Goal: Task Accomplishment & Management: Manage account settings

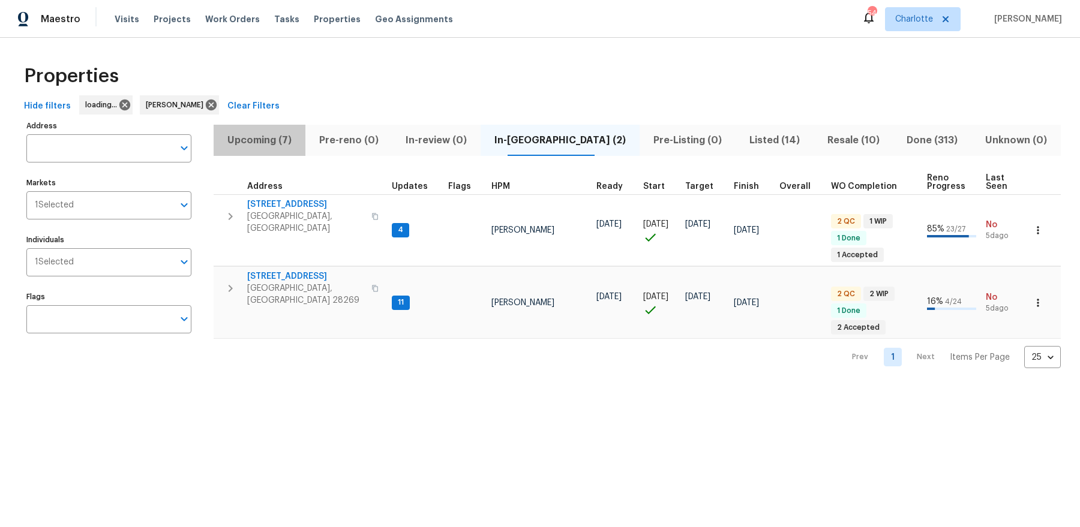
click at [260, 134] on span "Upcoming (7)" at bounding box center [259, 140] width 77 height 17
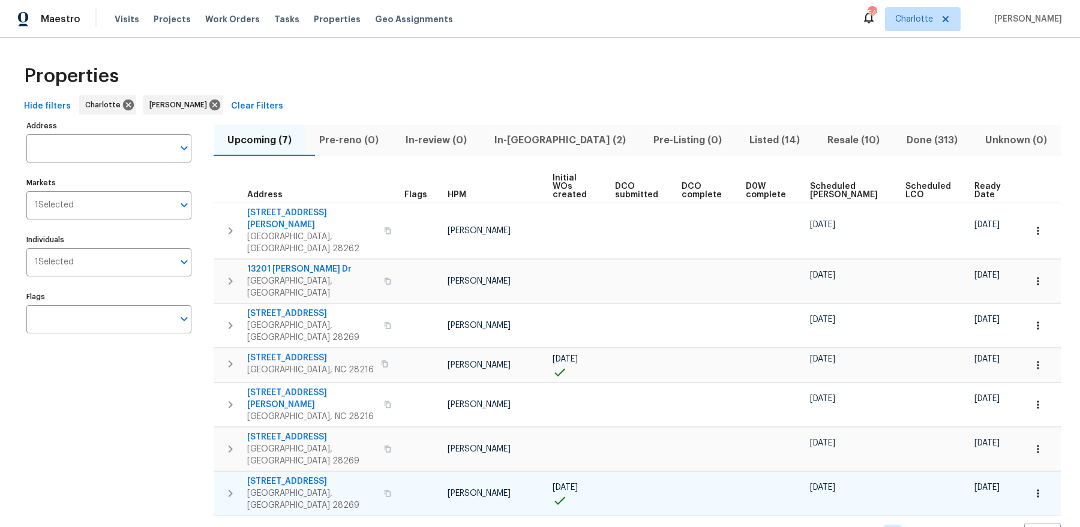
click at [269, 476] on span "2220 Brandybuck Ln" at bounding box center [312, 482] width 130 height 12
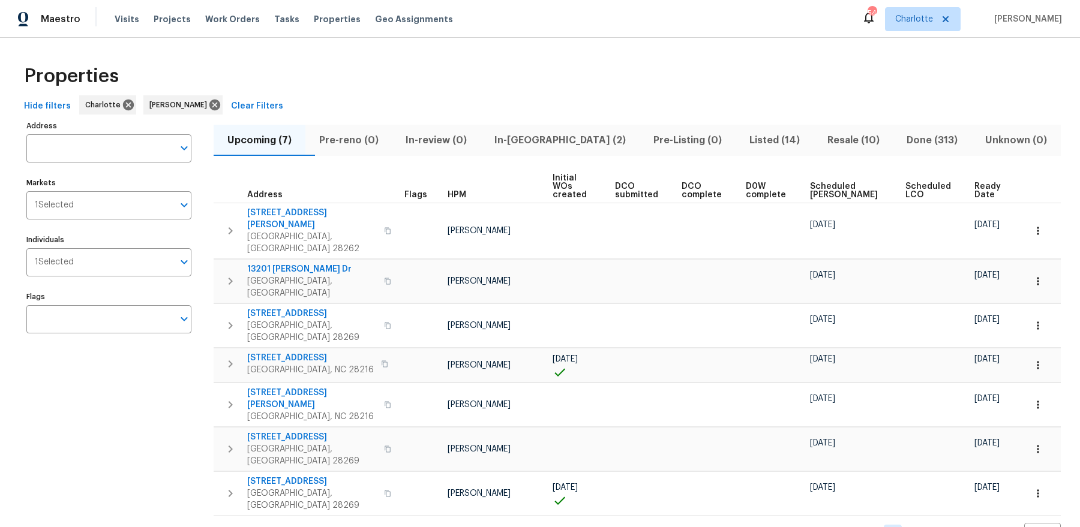
click at [985, 165] on div "Upcoming (7) Pre-reno (0) In-review (0) In-reno (2) Pre-Listing (0) Listed (14)…" at bounding box center [637, 332] width 847 height 428
click at [974, 183] on span "Ready Date" at bounding box center [989, 190] width 30 height 17
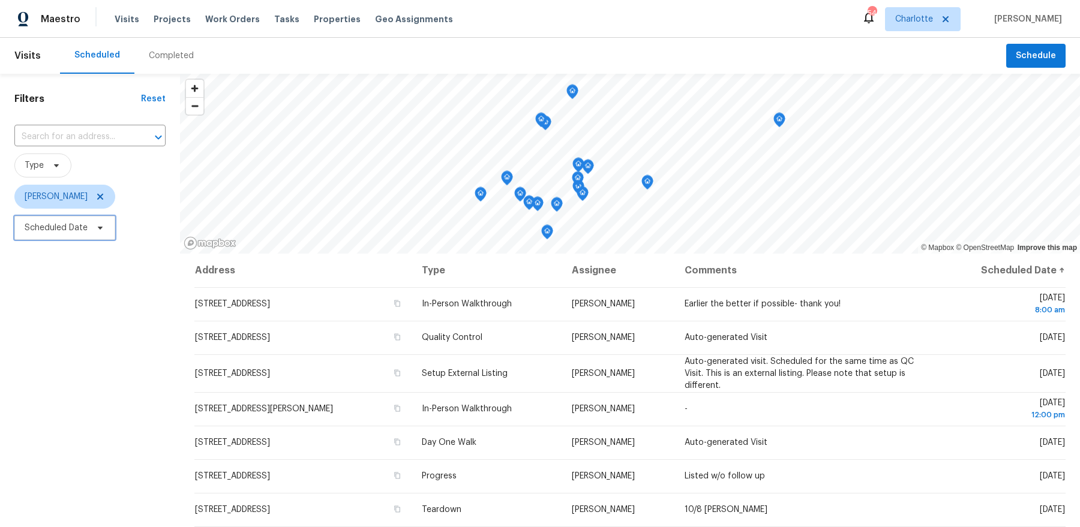
click at [68, 222] on span "Scheduled Date" at bounding box center [56, 228] width 63 height 12
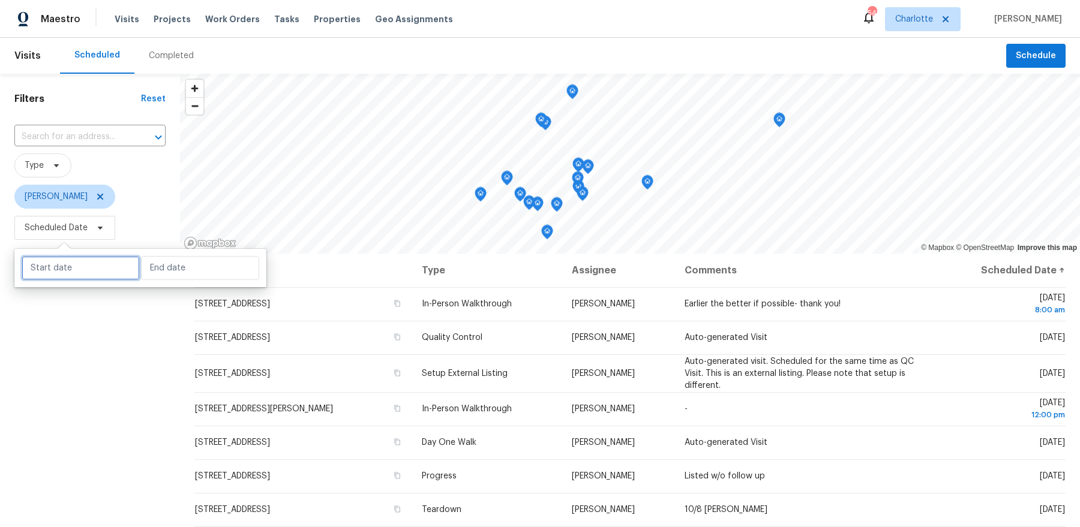
click at [83, 262] on input "text" at bounding box center [81, 268] width 118 height 24
select select "9"
select select "2025"
select select "10"
select select "2025"
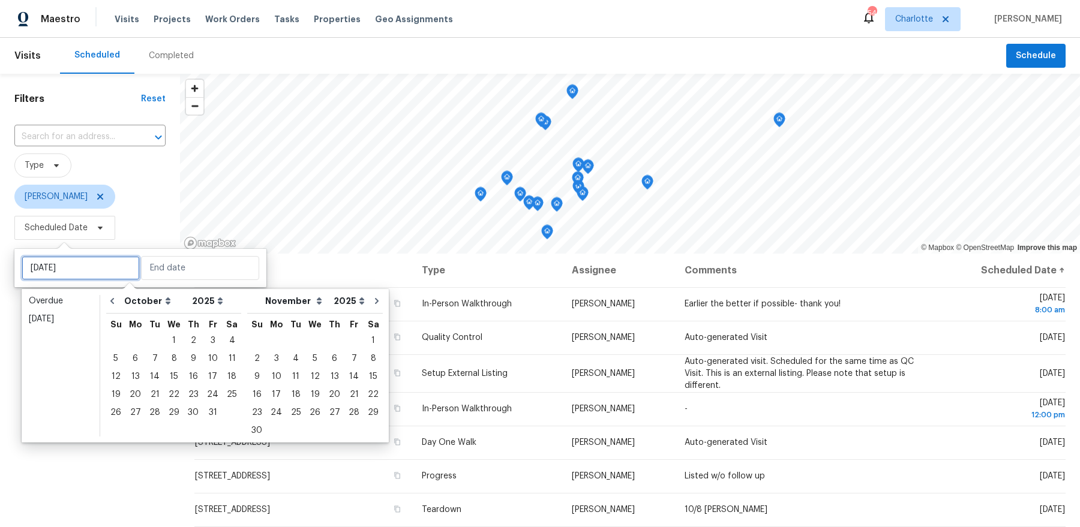
type input "[DATE]"
click at [158, 358] on div "7" at bounding box center [154, 358] width 19 height 17
type input "[DATE]"
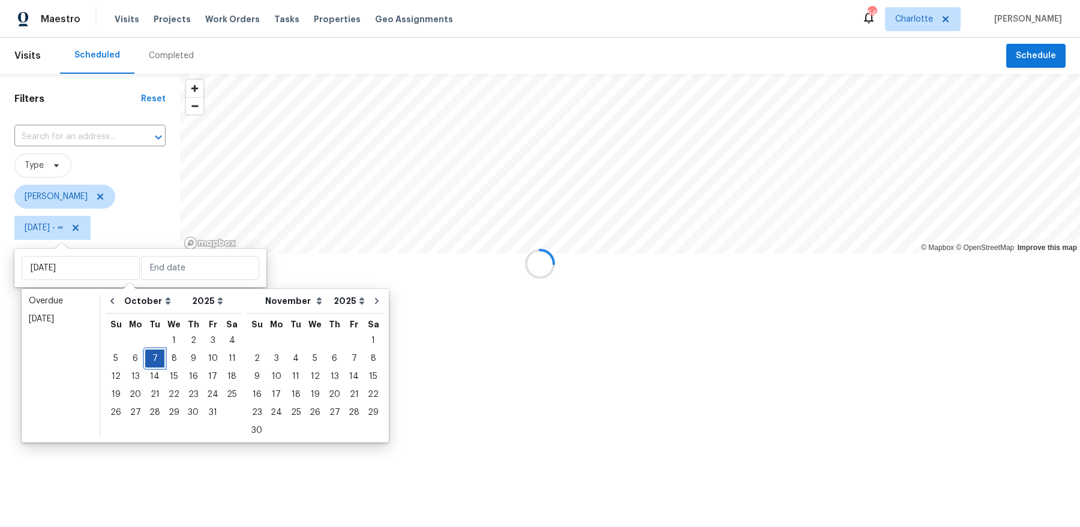
click at [158, 358] on div "7" at bounding box center [154, 358] width 19 height 17
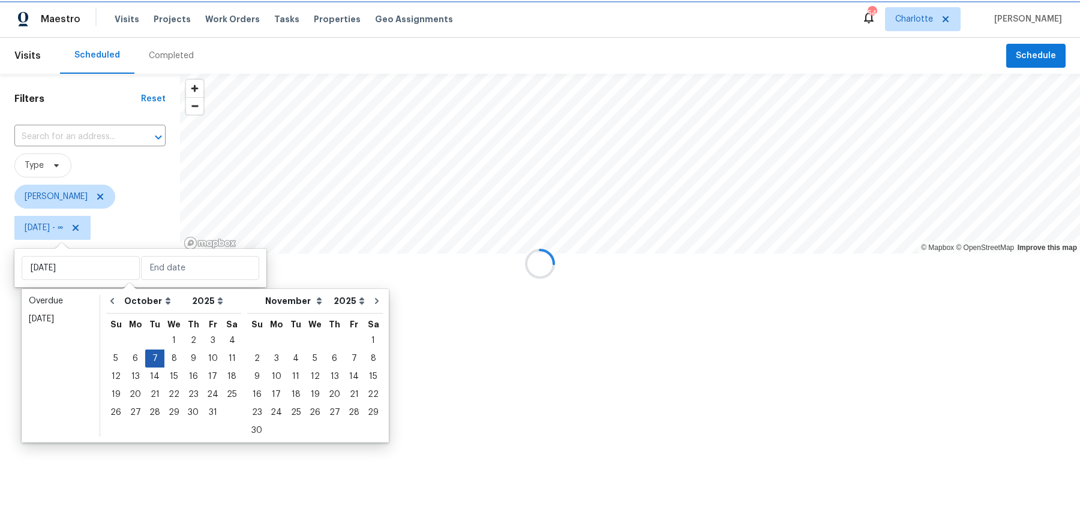
type input "[DATE]"
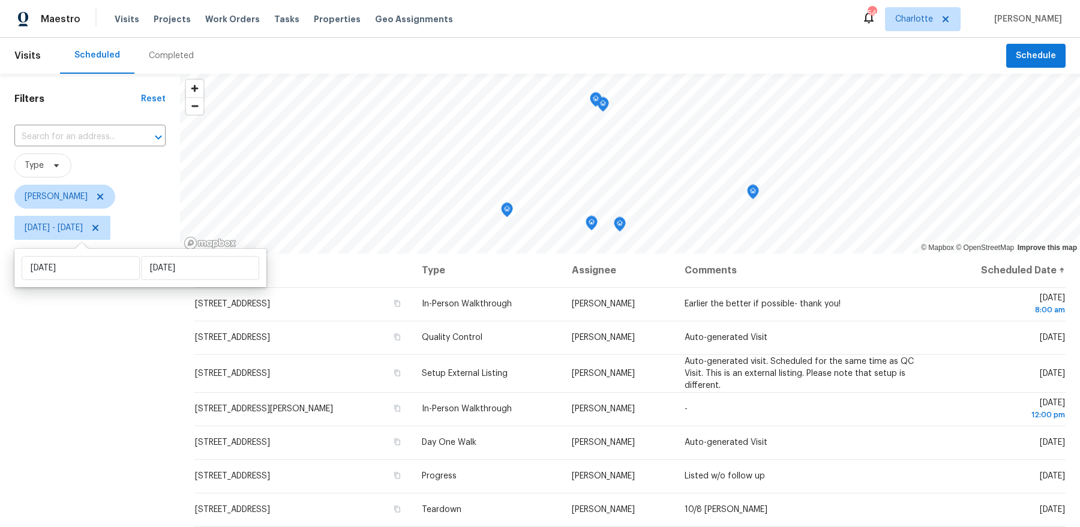
click at [124, 361] on div "Filters Reset ​ Type [PERSON_NAME] [DATE] - [DATE]" at bounding box center [90, 375] width 180 height 602
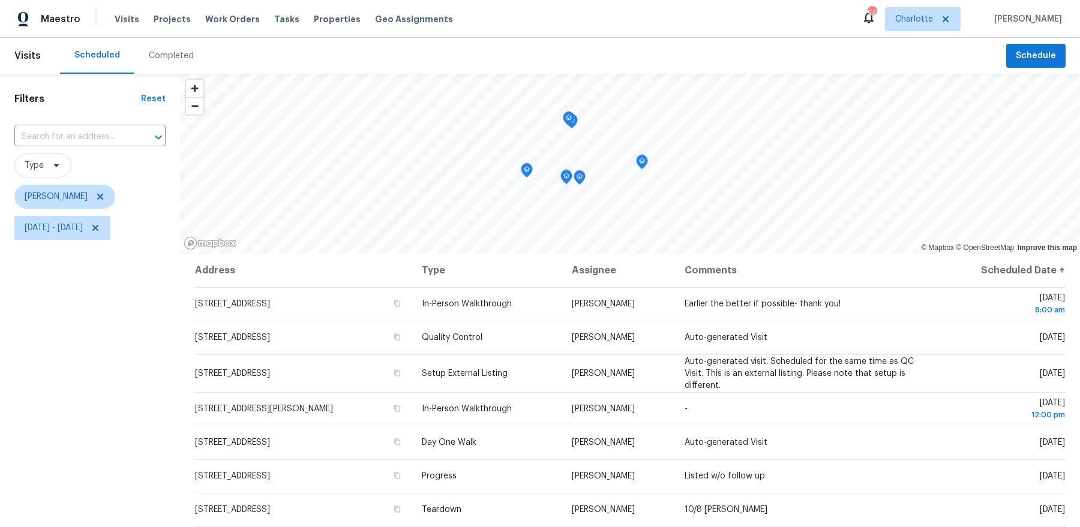
click at [644, 163] on icon "Map marker" at bounding box center [642, 162] width 11 height 14
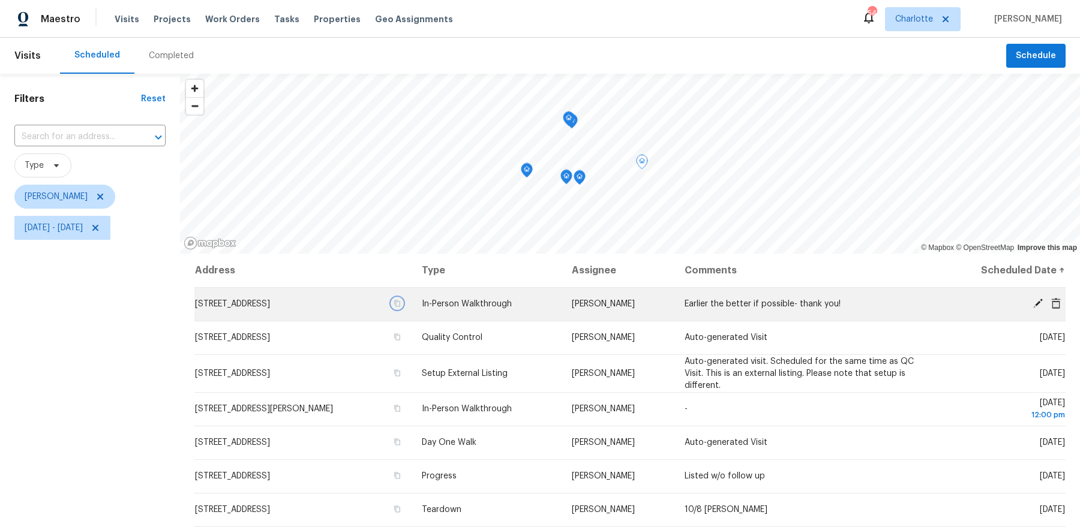
click at [401, 303] on icon "button" at bounding box center [397, 303] width 7 height 7
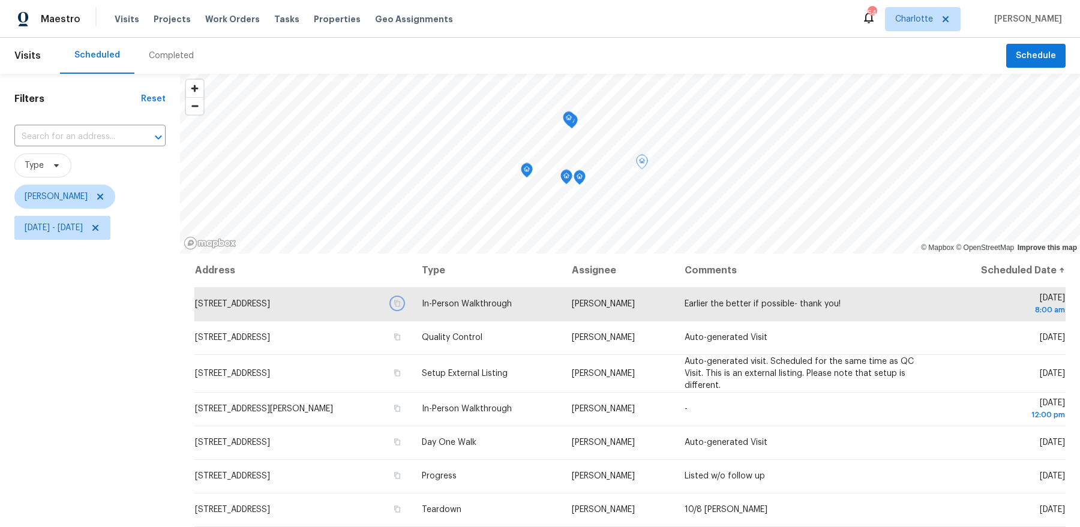
click at [580, 179] on icon "Map marker" at bounding box center [579, 178] width 11 height 14
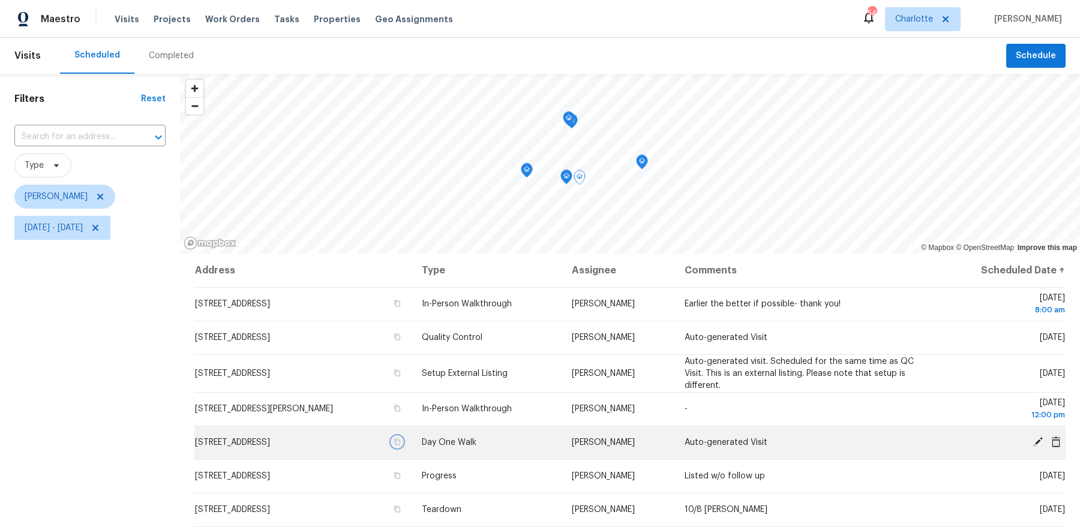
click at [401, 443] on icon "button" at bounding box center [397, 442] width 7 height 7
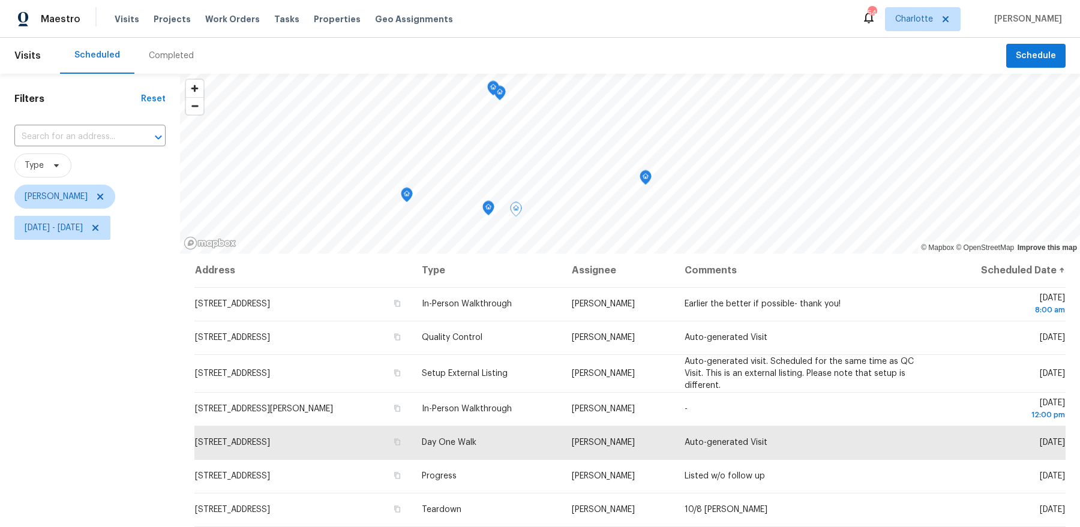
click at [490, 208] on icon "Map marker" at bounding box center [488, 209] width 11 height 14
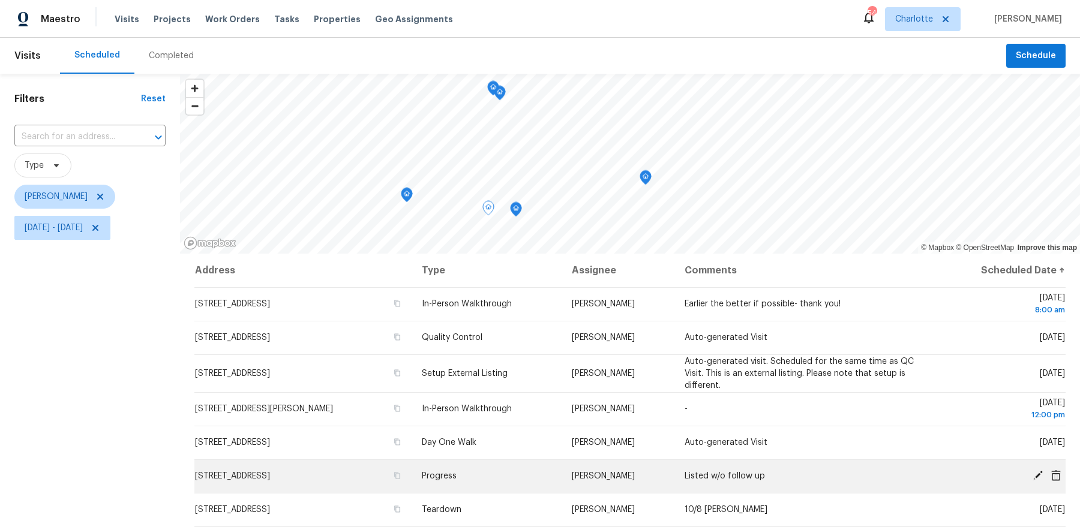
click at [647, 471] on td "[PERSON_NAME]" at bounding box center [618, 477] width 113 height 34
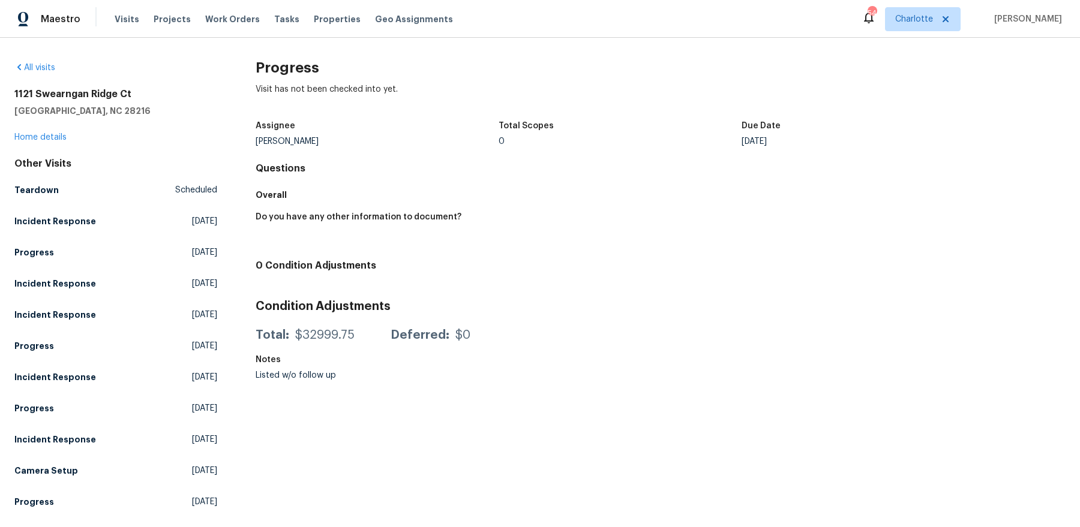
click at [28, 132] on div "1121 Swearngan Ridge Ct Charlotte, NC 28216 Home details" at bounding box center [115, 115] width 203 height 55
click at [23, 139] on link "Home details" at bounding box center [40, 137] width 52 height 8
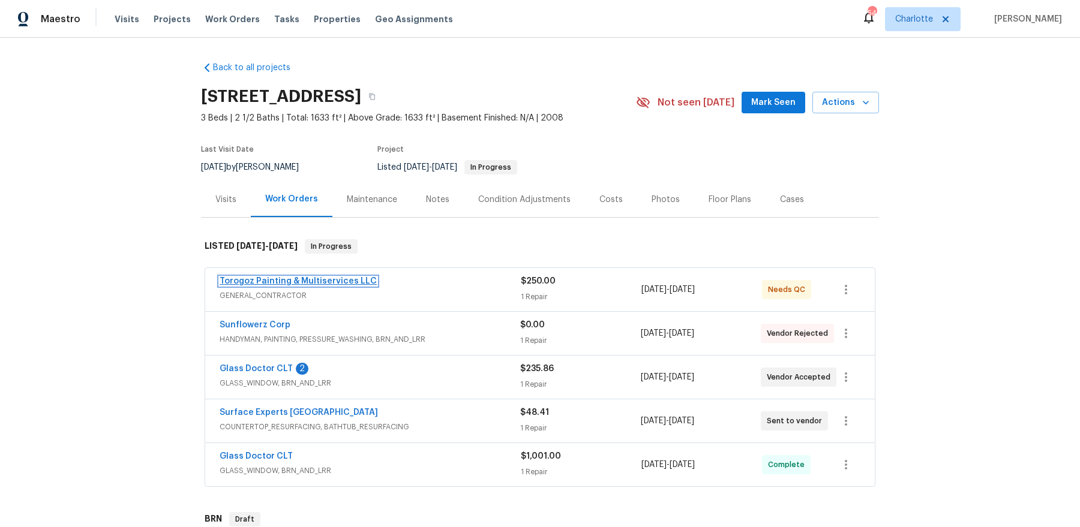
click at [289, 278] on link "Torogoz Painting & Multiservices LLC" at bounding box center [298, 281] width 157 height 8
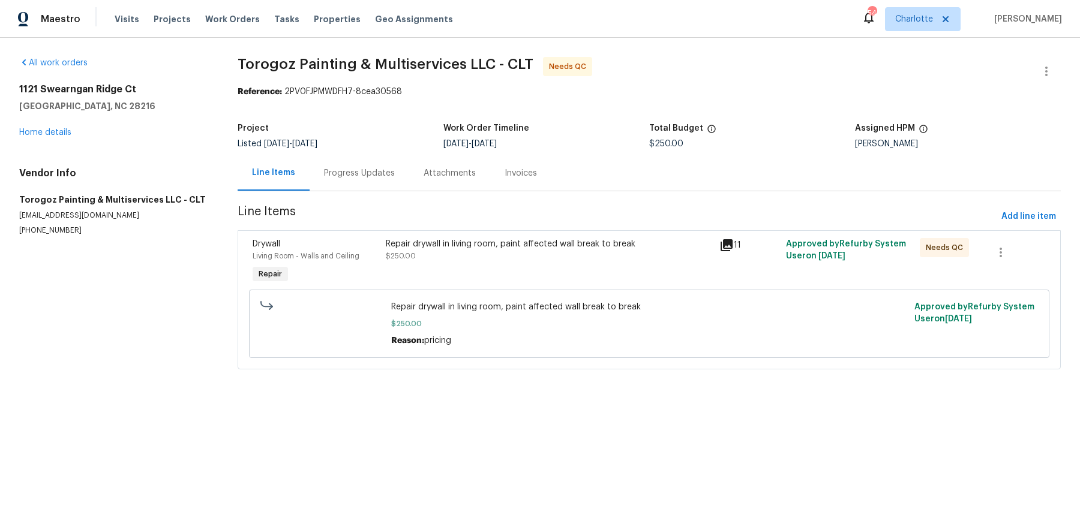
click at [728, 241] on icon at bounding box center [727, 245] width 12 height 12
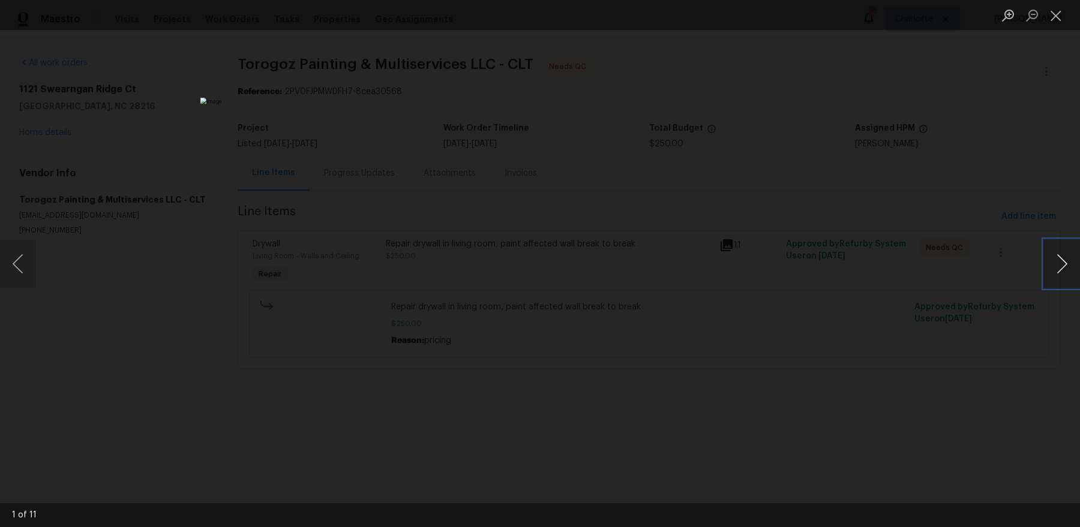
click at [1063, 269] on button "Next image" at bounding box center [1062, 264] width 36 height 48
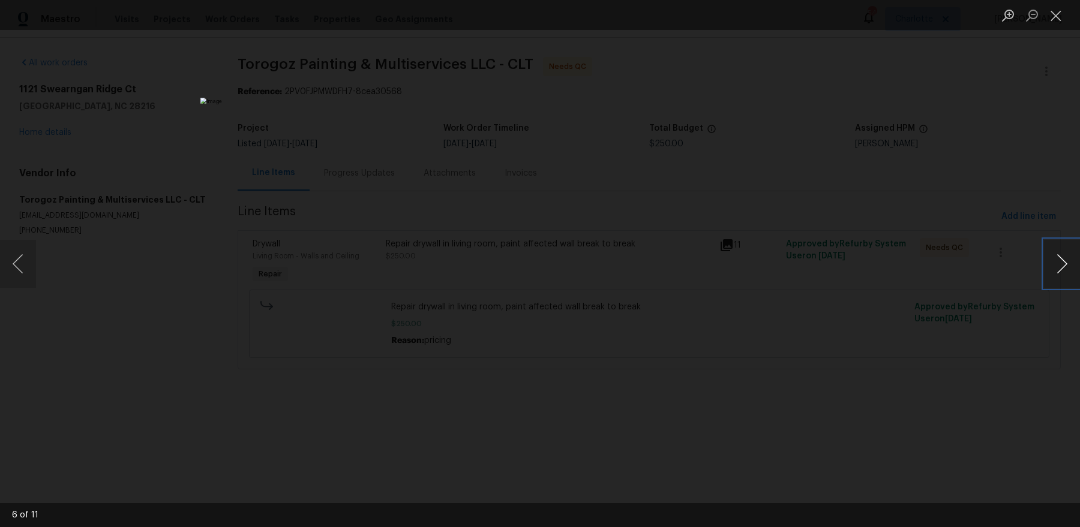
click at [1063, 269] on button "Next image" at bounding box center [1062, 264] width 36 height 48
click at [1052, 17] on button "Close lightbox" at bounding box center [1056, 15] width 24 height 21
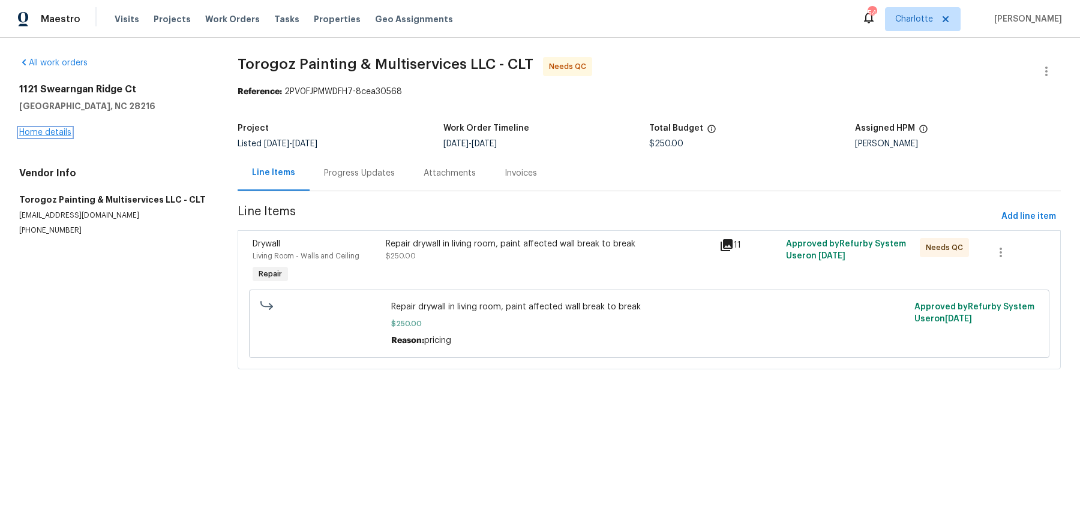
click at [53, 131] on link "Home details" at bounding box center [45, 132] width 52 height 8
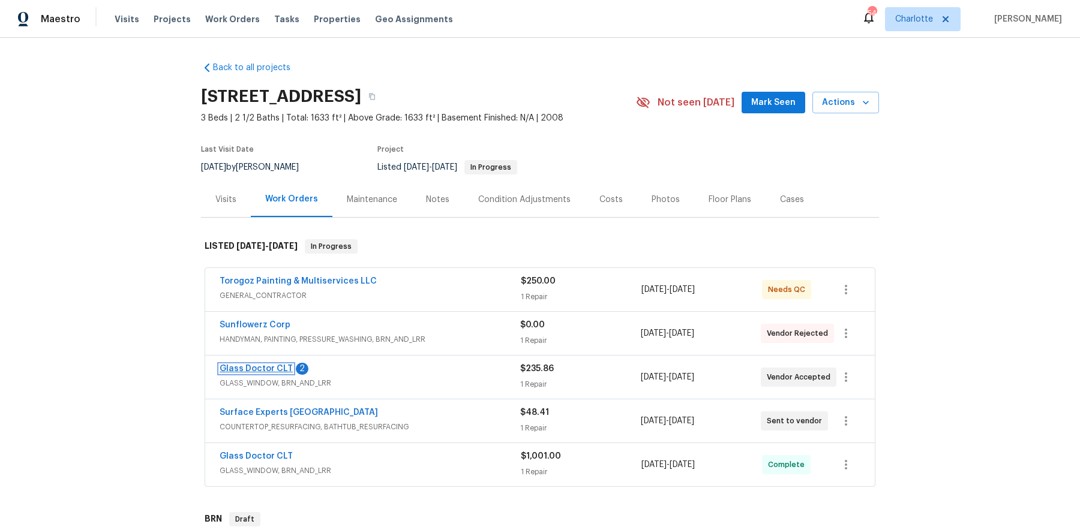
click at [274, 365] on link "Glass Doctor CLT" at bounding box center [256, 369] width 73 height 8
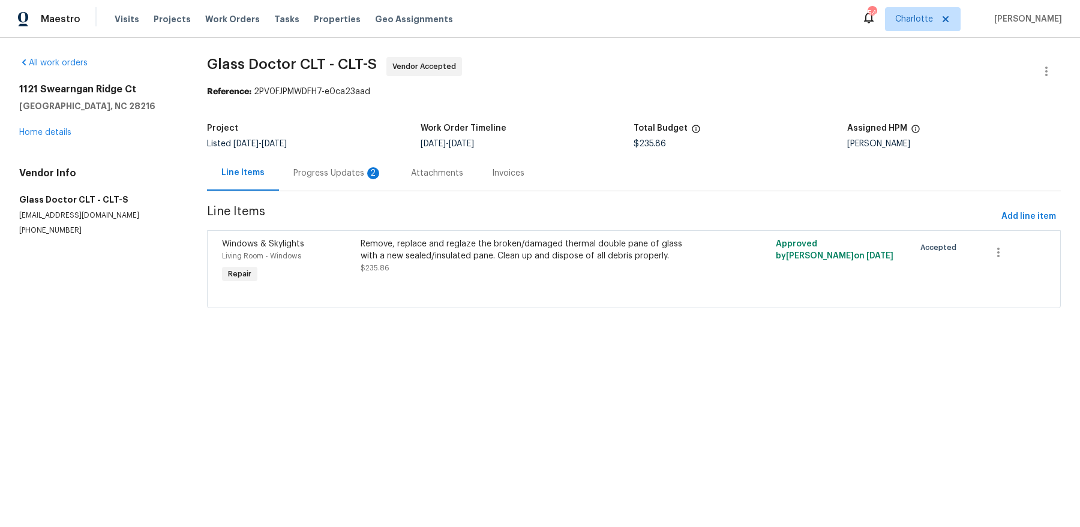
click at [311, 175] on div "Progress Updates 2" at bounding box center [337, 173] width 89 height 12
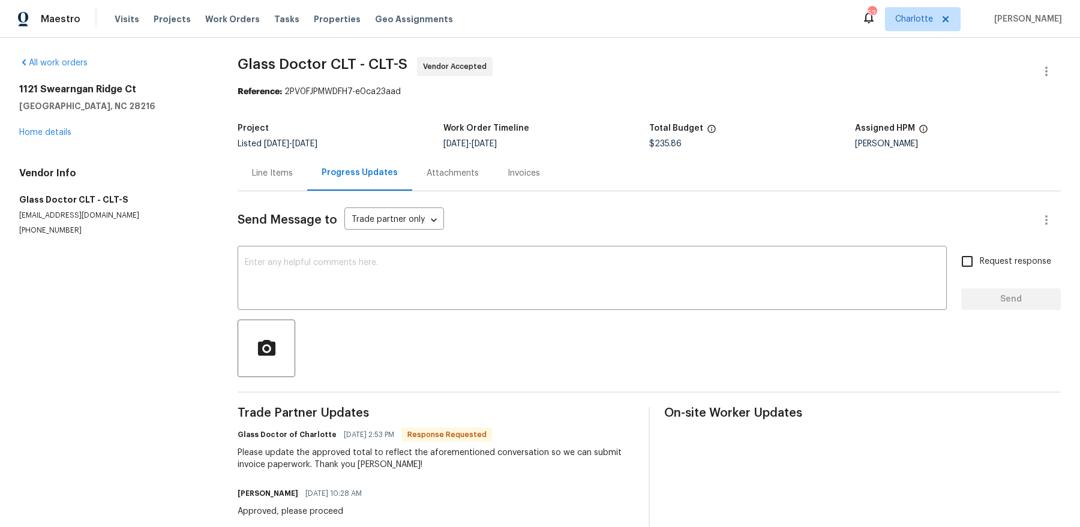
scroll to position [213, 0]
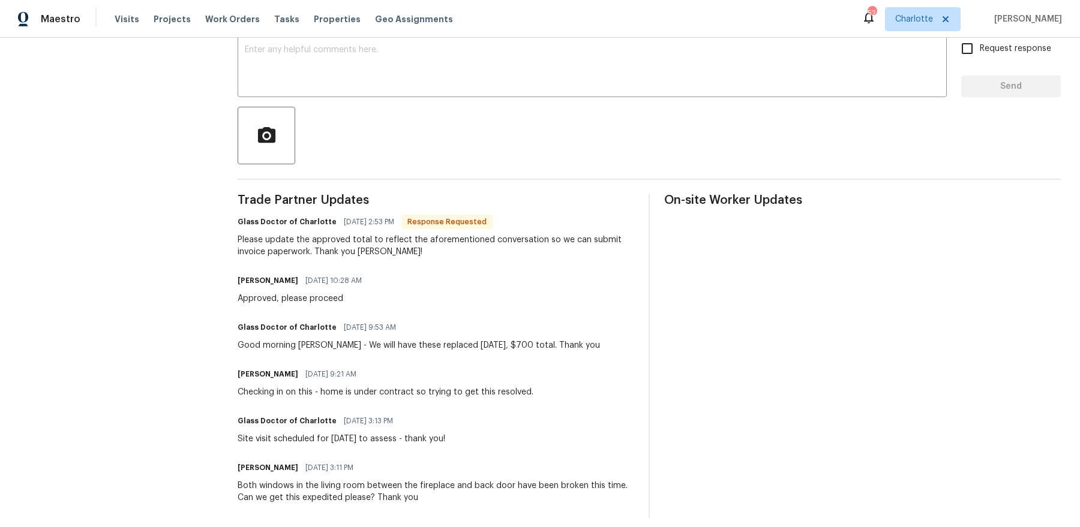
click at [476, 346] on div "Good morning Dan - We will have these replaced Monday, $700 total. Thank you" at bounding box center [419, 346] width 362 height 12
copy div "700"
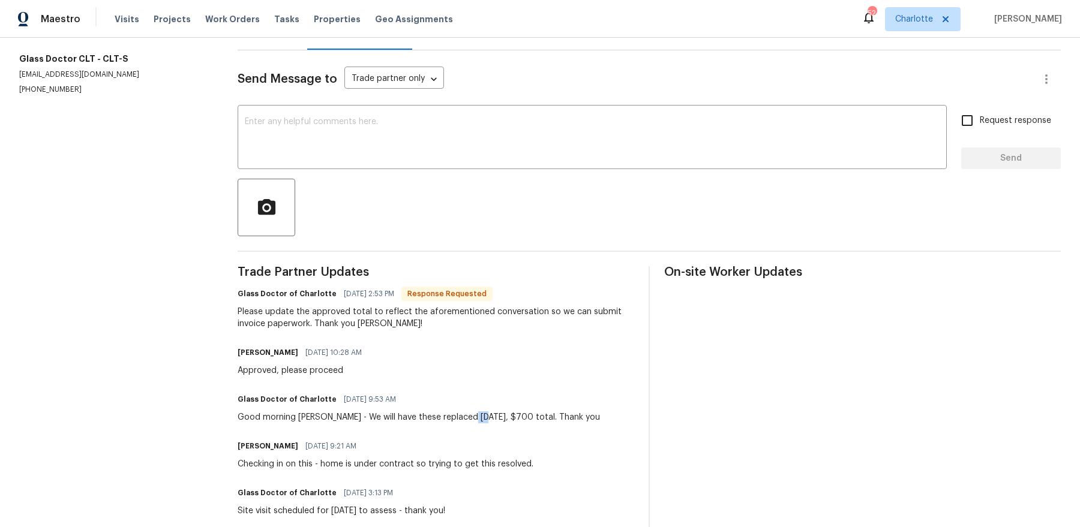
scroll to position [112, 0]
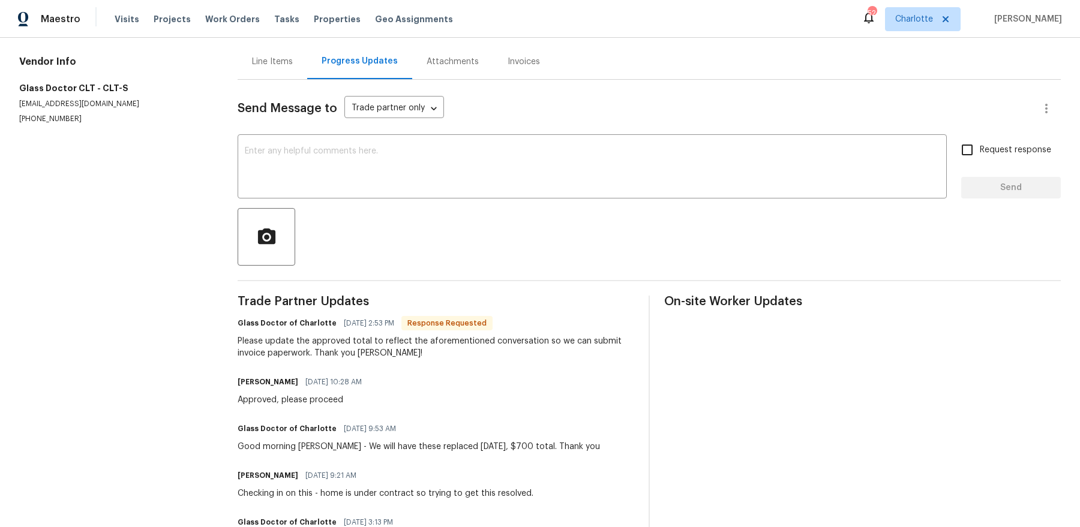
click at [274, 71] on div "Line Items" at bounding box center [273, 61] width 70 height 35
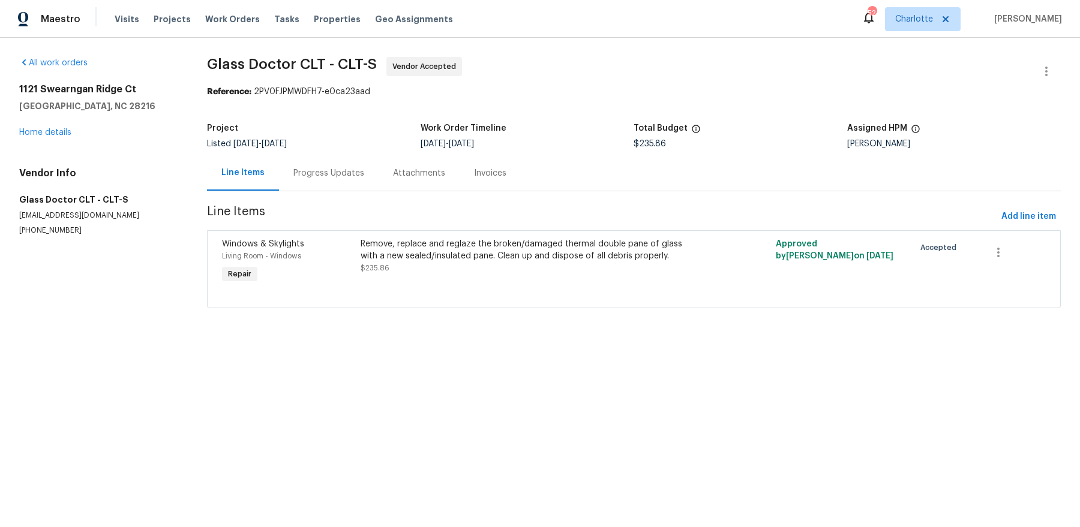
click at [403, 265] on div "Remove, replace and reglaze the broken/damaged thermal double pane of glass wit…" at bounding box center [530, 256] width 339 height 36
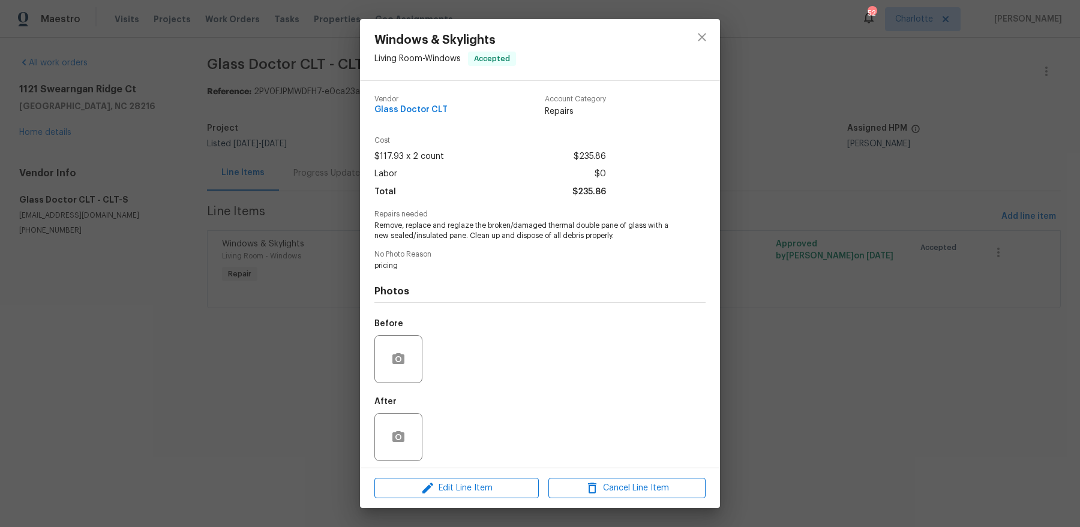
click at [471, 478] on div "Edit Line Item Cancel Line Item" at bounding box center [540, 489] width 360 height 40
click at [465, 481] on span "Edit Line Item" at bounding box center [456, 488] width 157 height 15
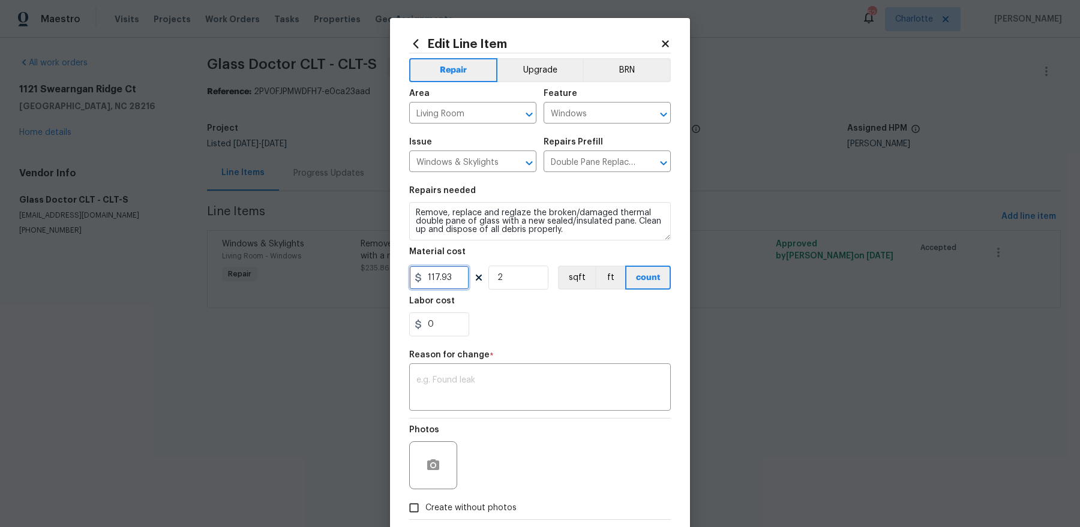
click at [442, 281] on input "117.93" at bounding box center [439, 278] width 60 height 24
paste input "700"
type input "700"
click at [520, 286] on input "2" at bounding box center [518, 278] width 60 height 24
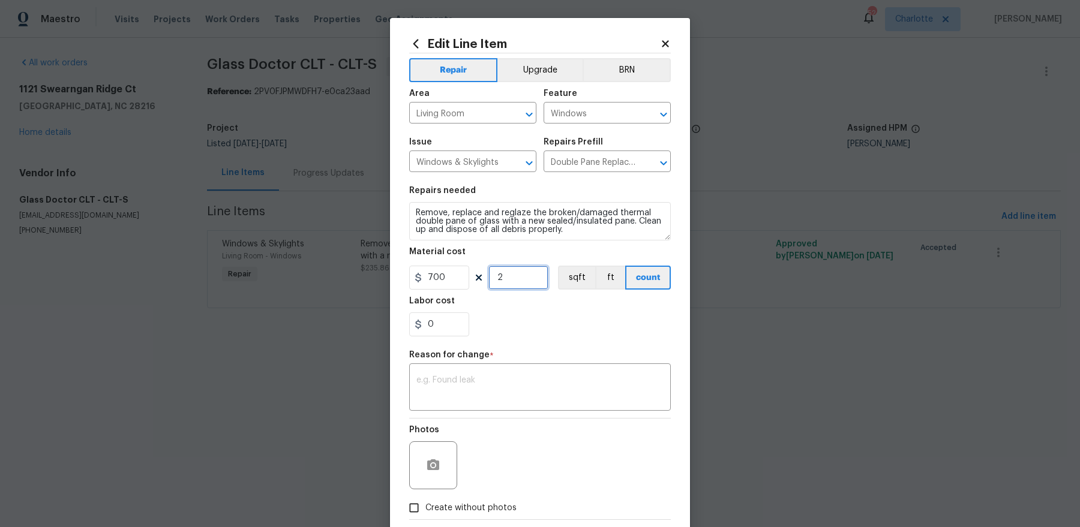
click at [520, 286] on input "2" at bounding box center [518, 278] width 60 height 24
type input "1"
click at [495, 369] on div "x ​" at bounding box center [540, 389] width 262 height 44
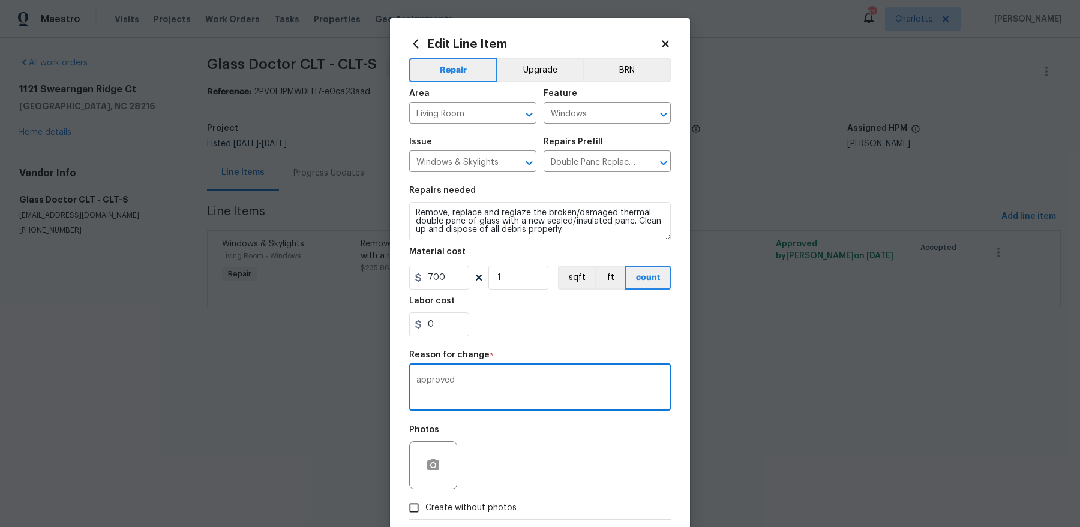
scroll to position [62, 0]
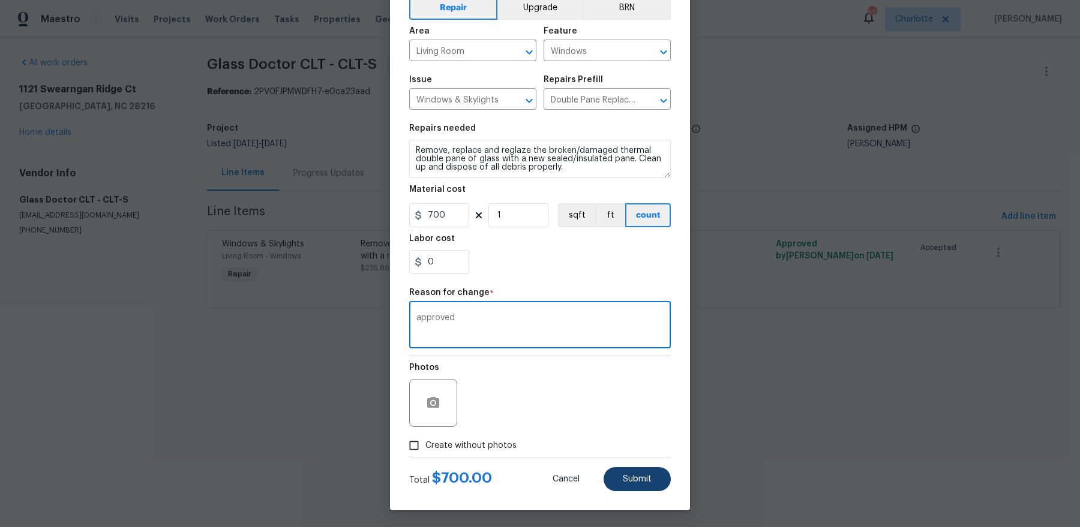
type textarea "approved"
click at [634, 478] on span "Submit" at bounding box center [637, 479] width 29 height 9
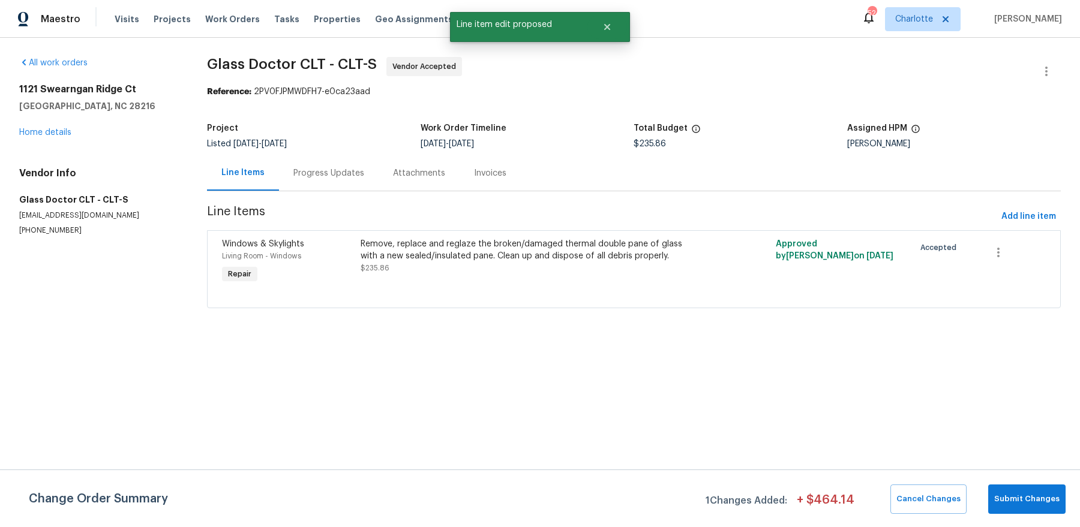
scroll to position [0, 0]
click at [1019, 497] on span "Submit Changes" at bounding box center [1026, 500] width 65 height 14
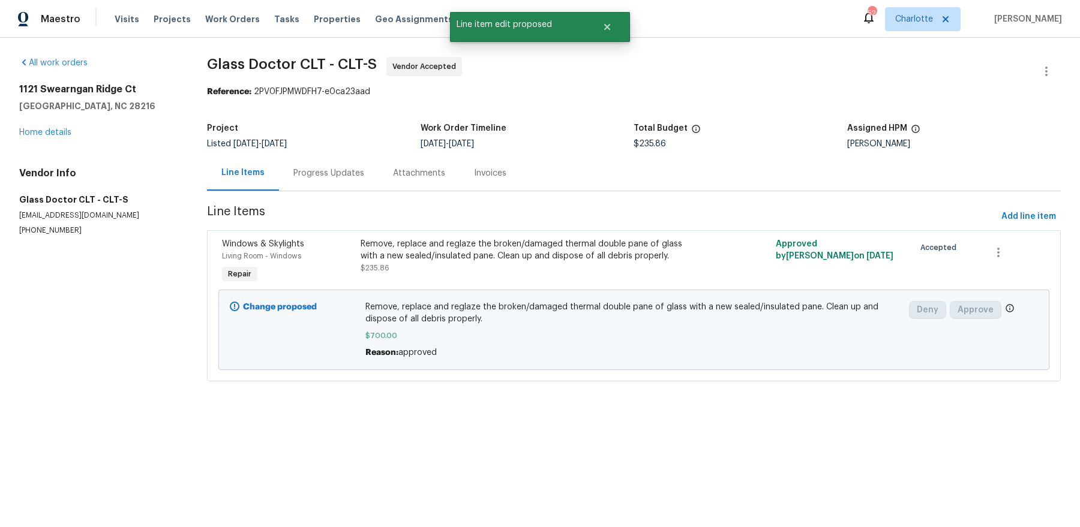
click at [315, 161] on div "Progress Updates" at bounding box center [329, 172] width 100 height 35
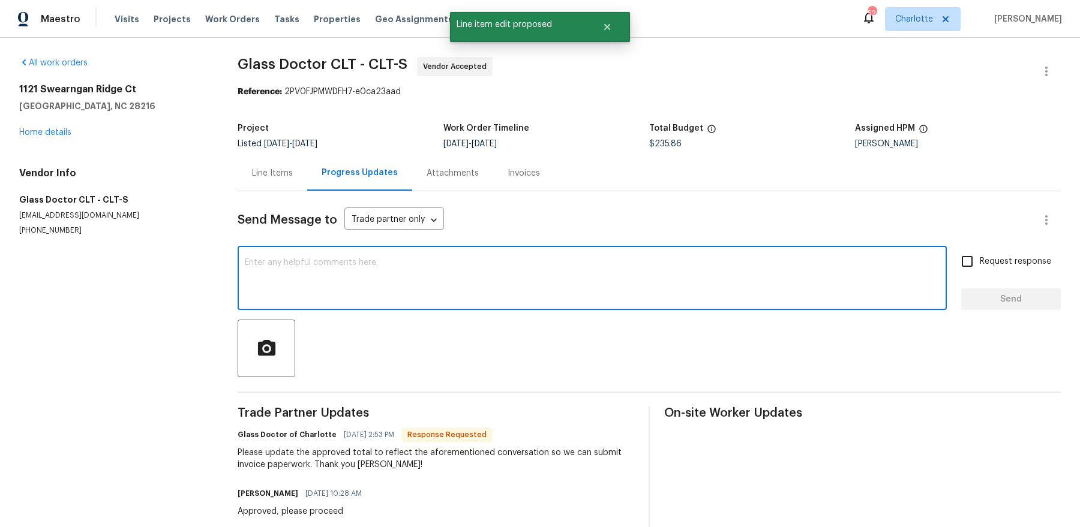
click at [388, 268] on textarea at bounding box center [592, 280] width 695 height 42
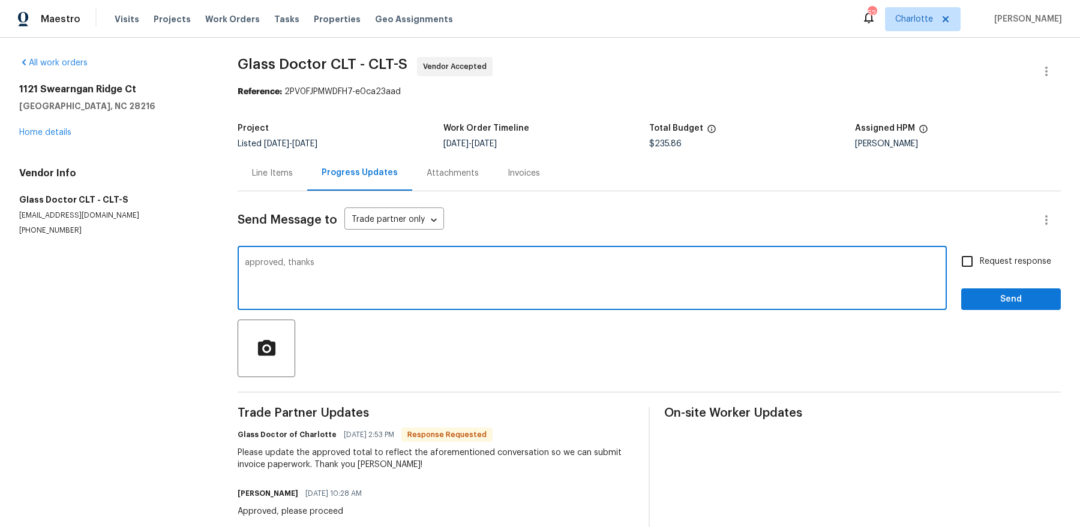
type textarea "approved, thanks"
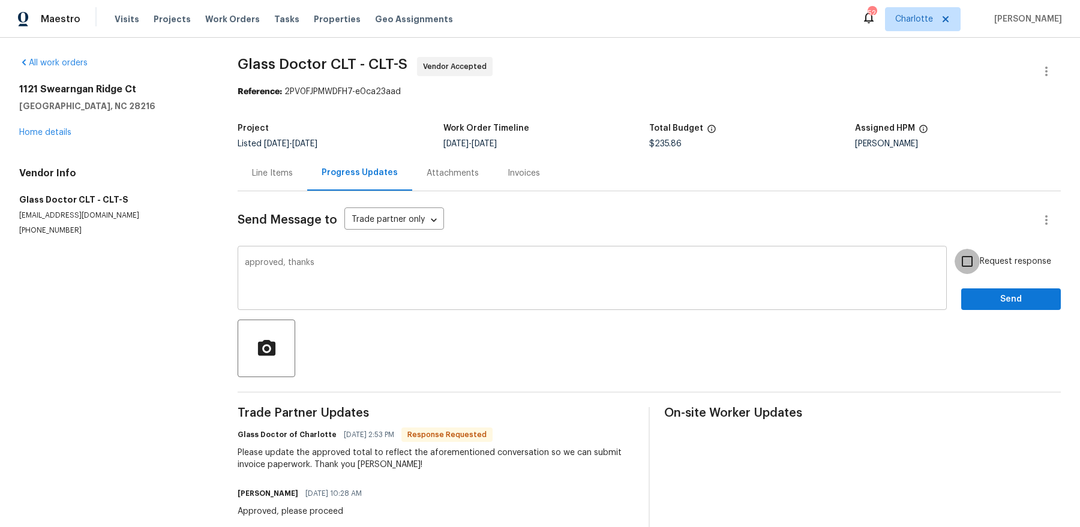
click at [955, 249] on input "Request response" at bounding box center [967, 261] width 25 height 25
checkbox input "true"
click at [961, 289] on button "Send" at bounding box center [1011, 300] width 100 height 22
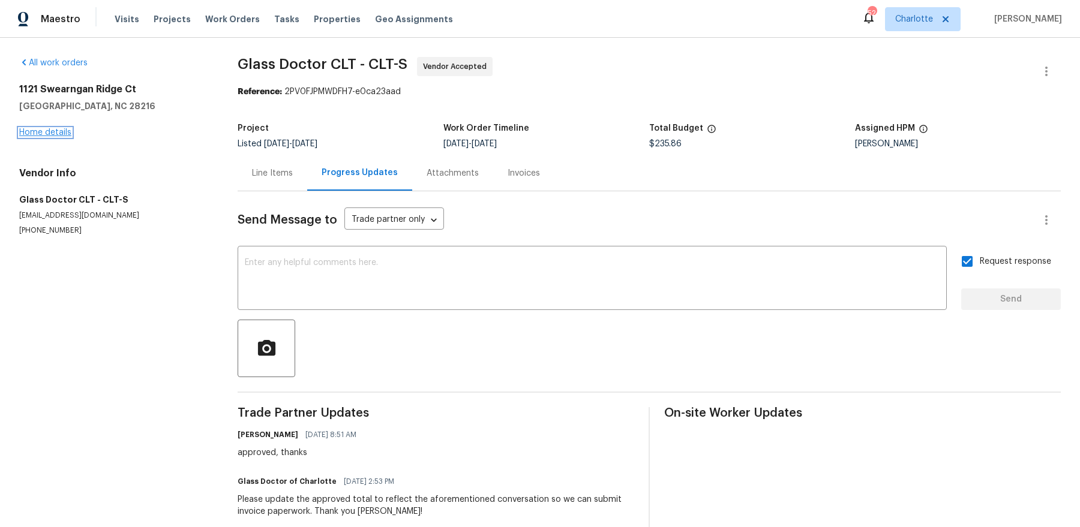
click at [25, 131] on link "Home details" at bounding box center [45, 132] width 52 height 8
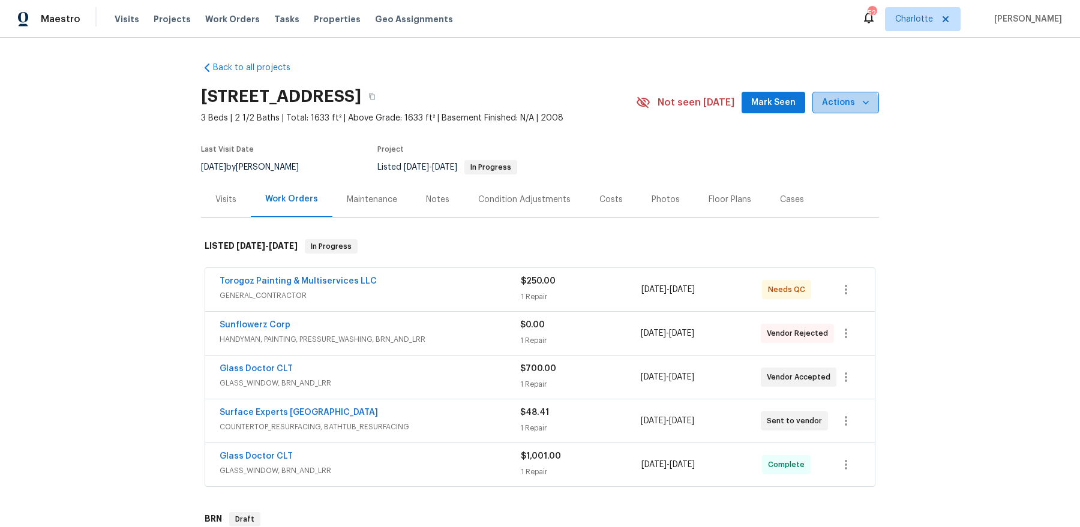
click at [838, 106] on span "Actions" at bounding box center [845, 102] width 47 height 15
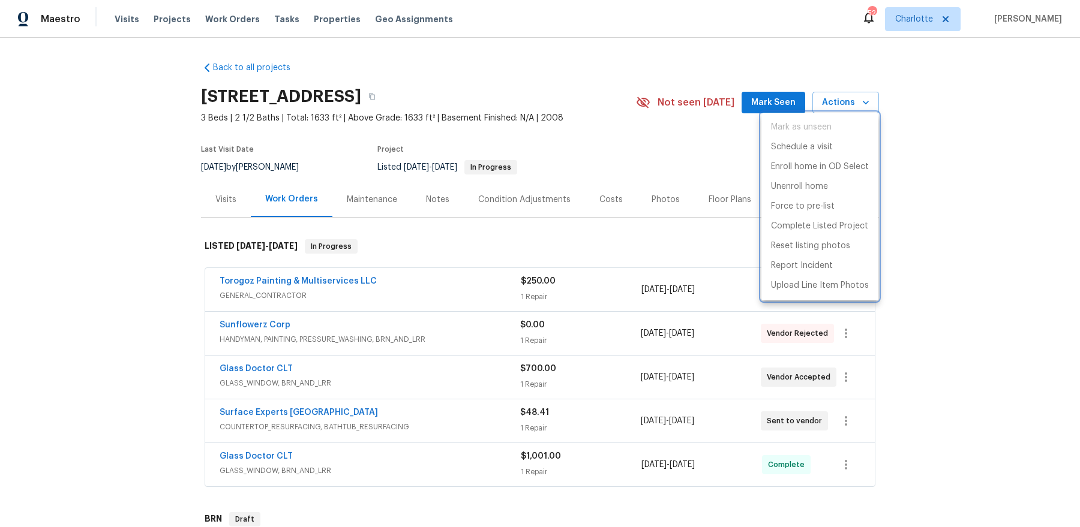
click at [646, 73] on div at bounding box center [540, 263] width 1080 height 527
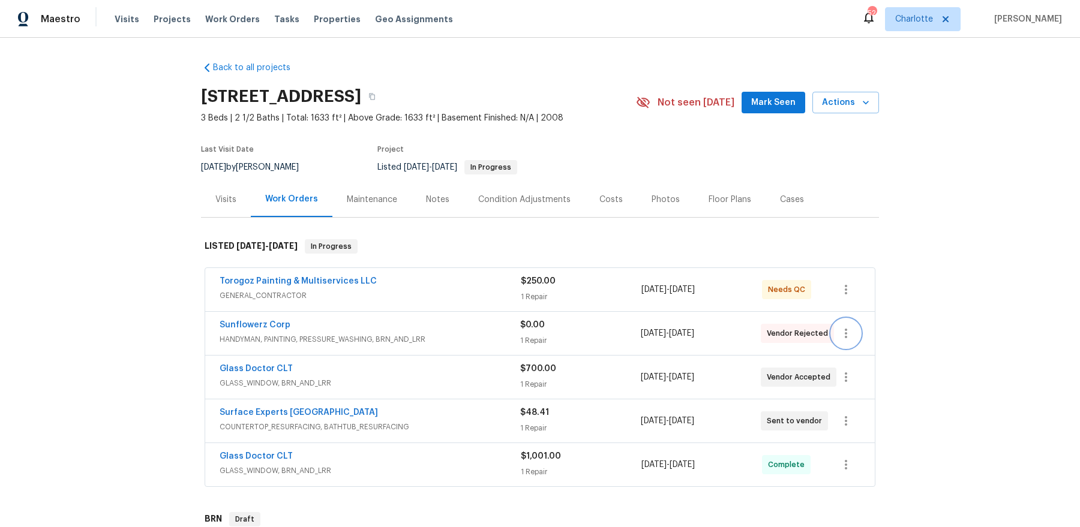
click at [844, 335] on icon "button" at bounding box center [846, 333] width 14 height 14
click at [855, 400] on li "Delete" at bounding box center [897, 392] width 130 height 20
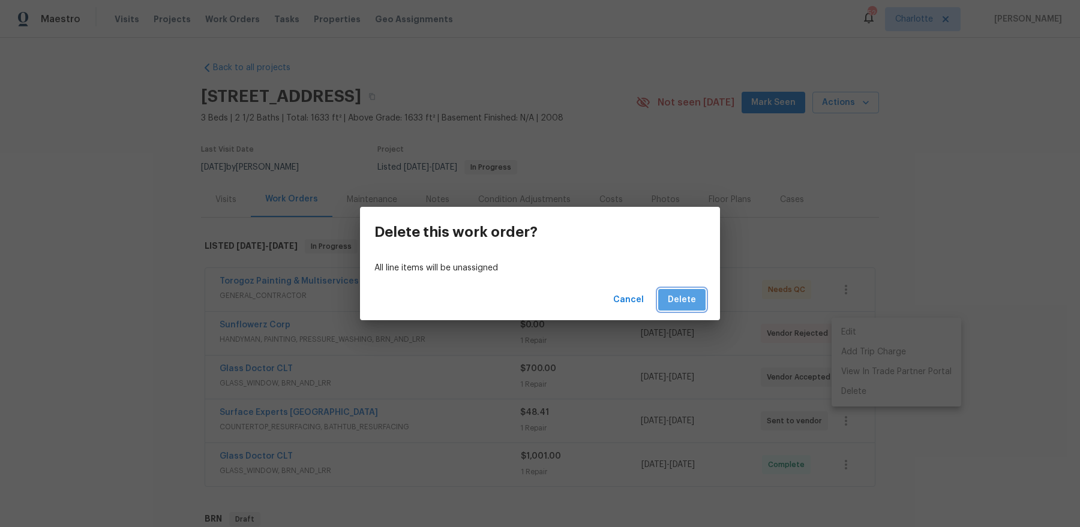
click at [681, 294] on span "Delete" at bounding box center [682, 300] width 28 height 15
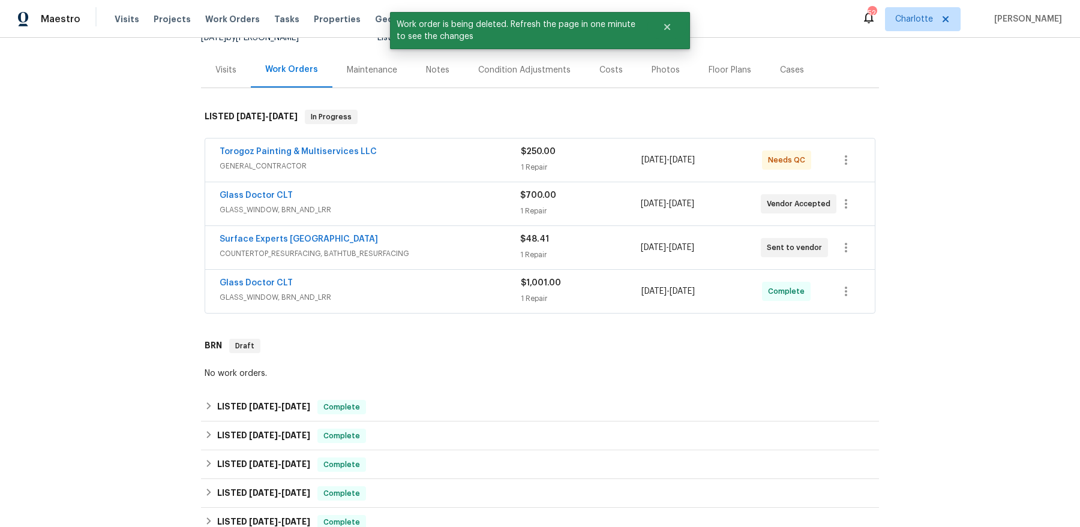
scroll to position [40, 0]
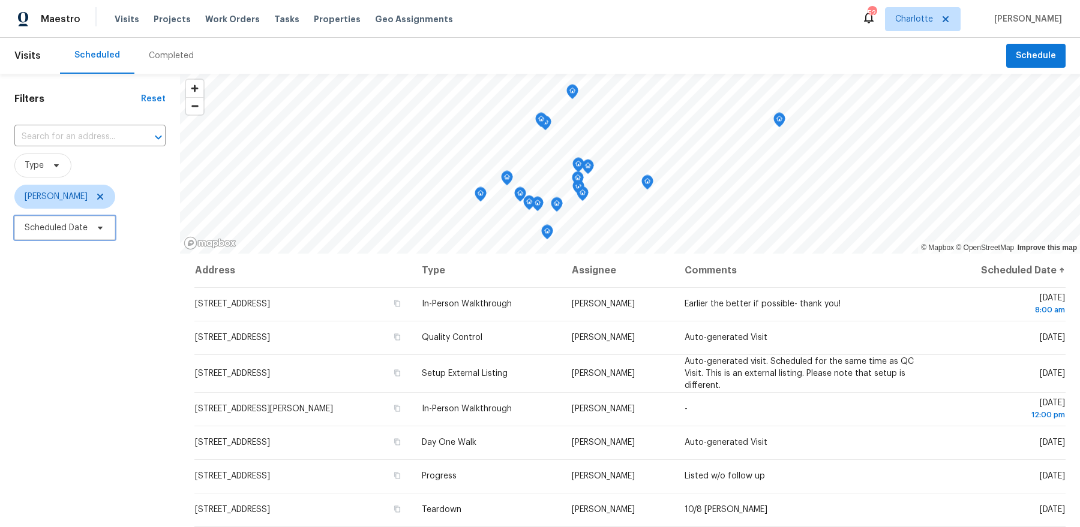
click at [86, 227] on span "Scheduled Date" at bounding box center [56, 228] width 63 height 12
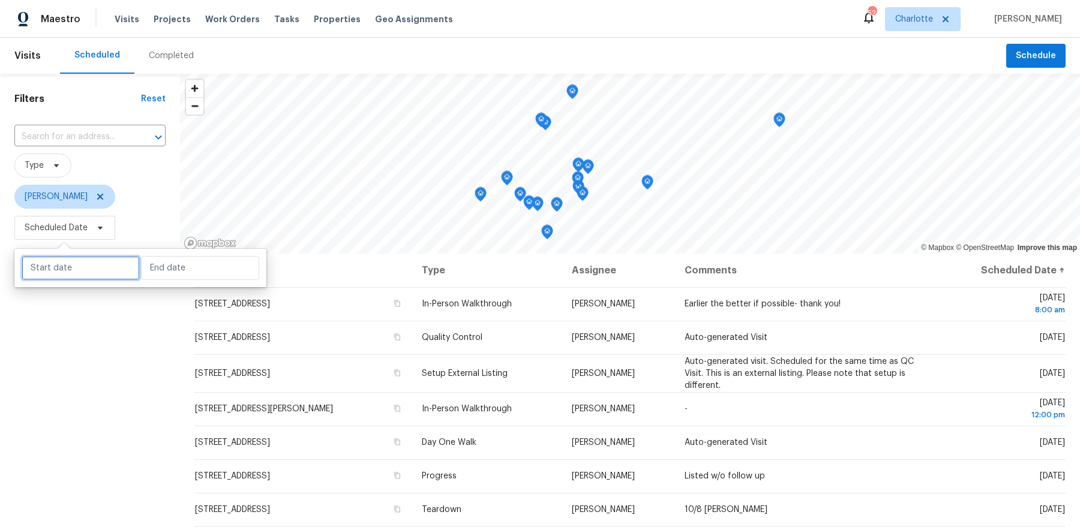
select select "9"
select select "2025"
select select "10"
select select "2025"
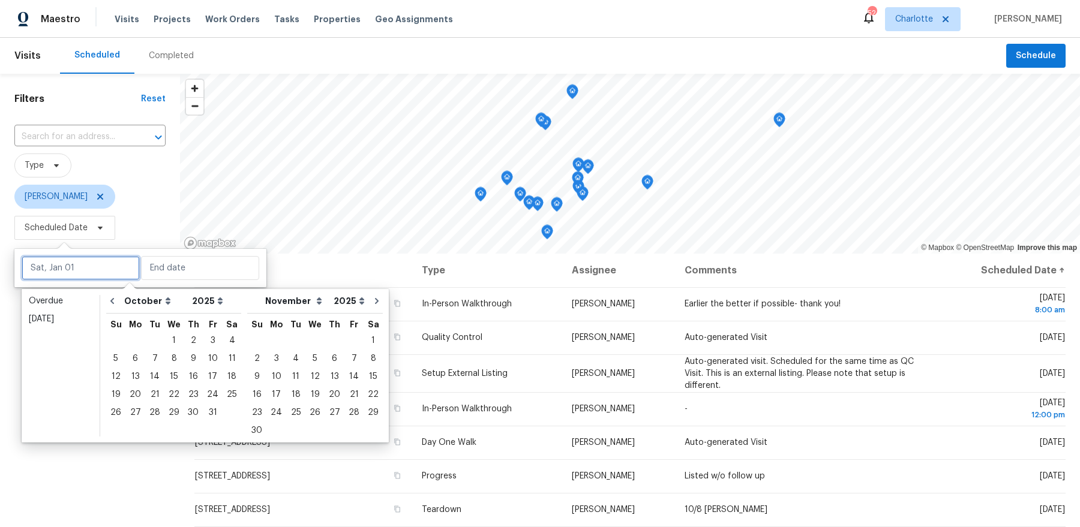
click at [79, 260] on input "text" at bounding box center [81, 268] width 118 height 24
click at [149, 355] on div "7" at bounding box center [154, 358] width 19 height 17
type input "[DATE]"
click at [149, 355] on div "7" at bounding box center [154, 358] width 19 height 17
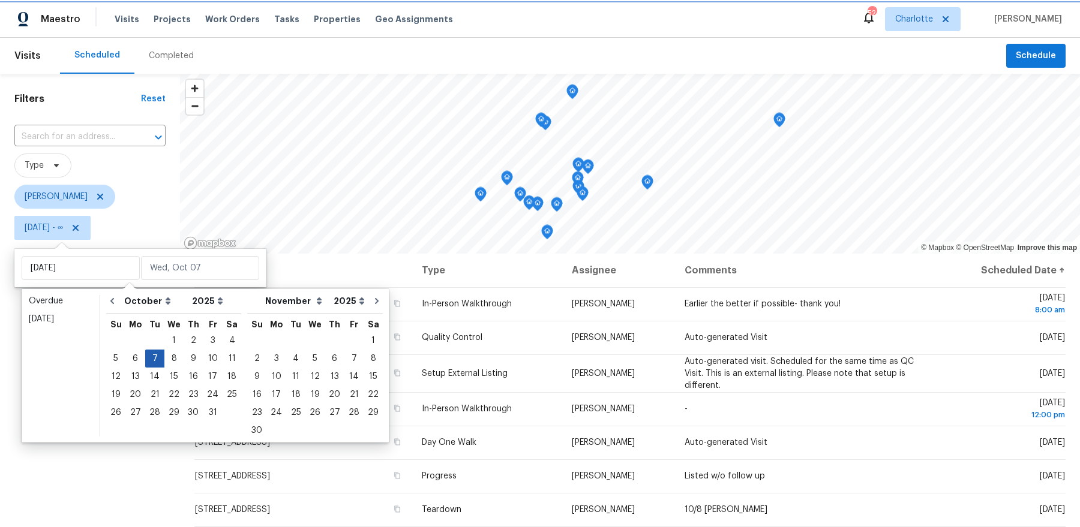
type input "[DATE]"
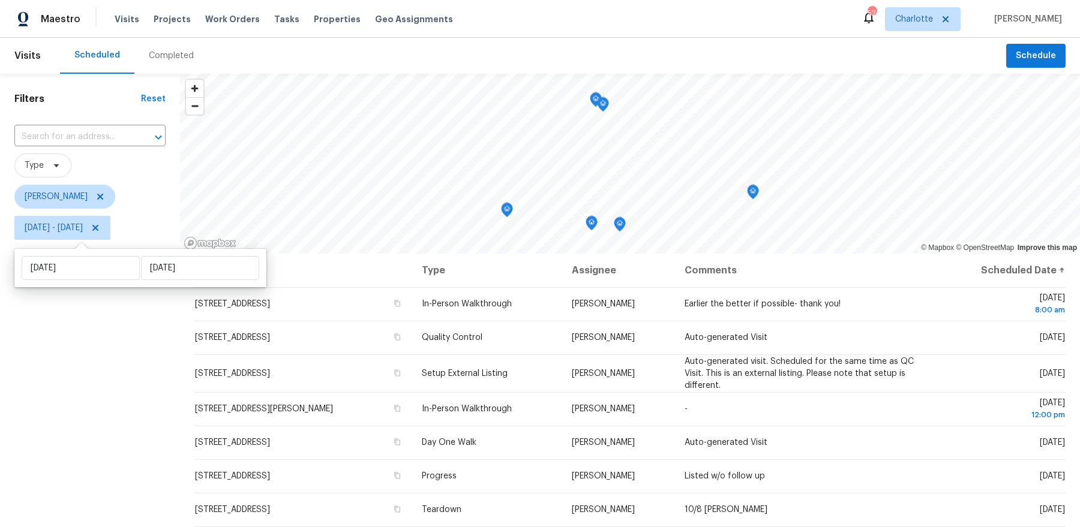
click at [124, 362] on div "Filters Reset ​ Type [PERSON_NAME] [DATE] - [DATE]" at bounding box center [90, 375] width 180 height 602
click at [593, 224] on icon "Map marker" at bounding box center [591, 224] width 11 height 14
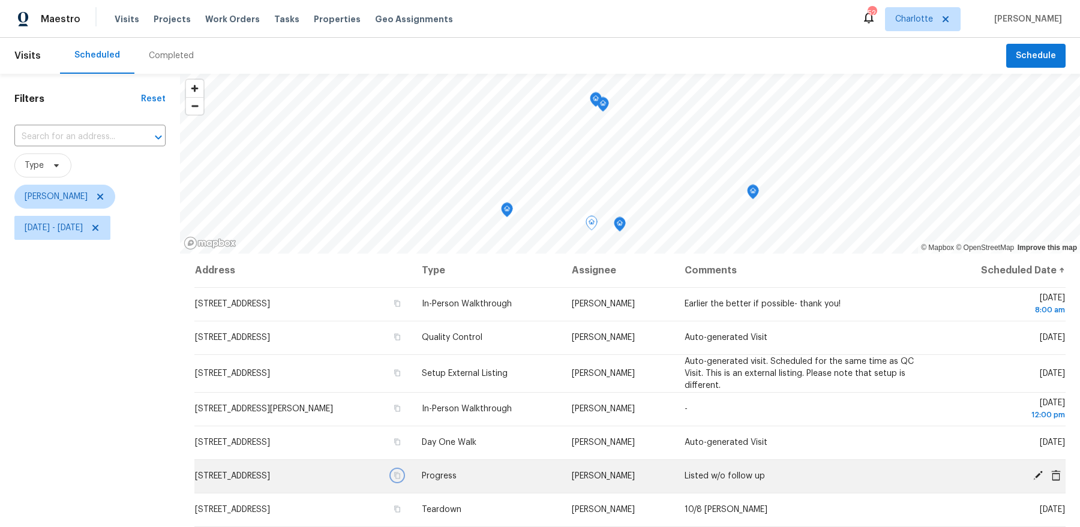
click at [401, 476] on icon "button" at bounding box center [397, 475] width 7 height 7
click at [502, 214] on icon "Map marker" at bounding box center [507, 210] width 12 height 15
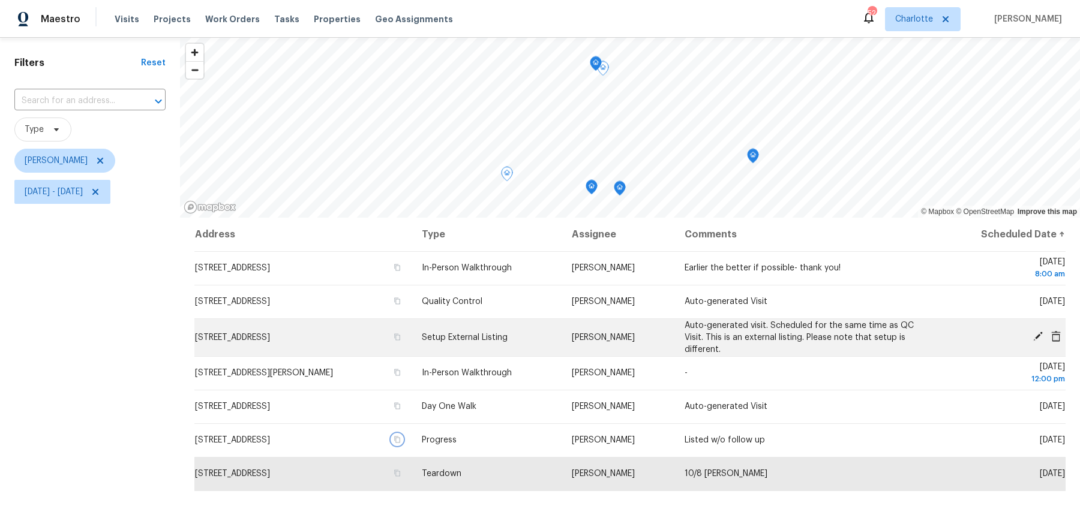
scroll to position [42, 0]
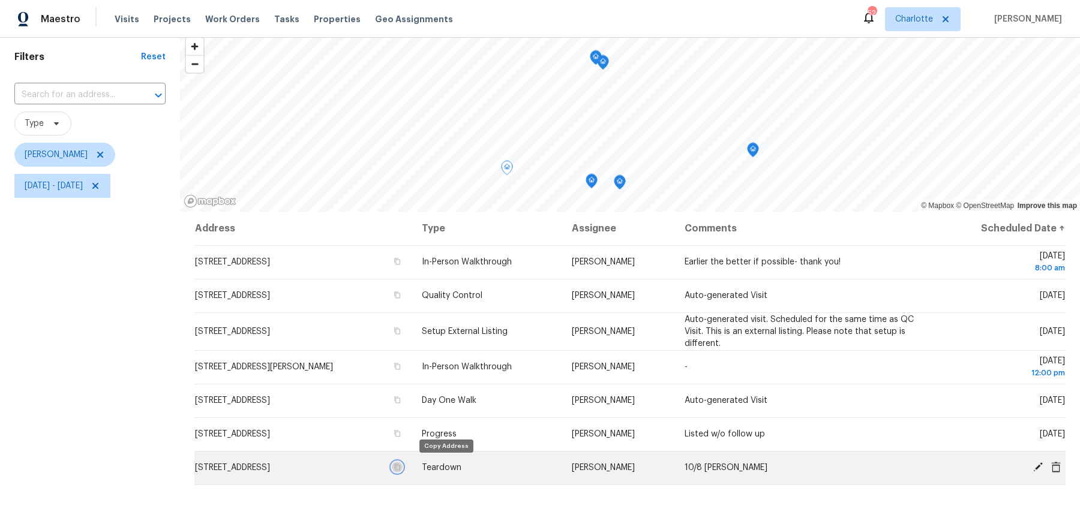
click at [401, 468] on icon "button" at bounding box center [397, 467] width 7 height 7
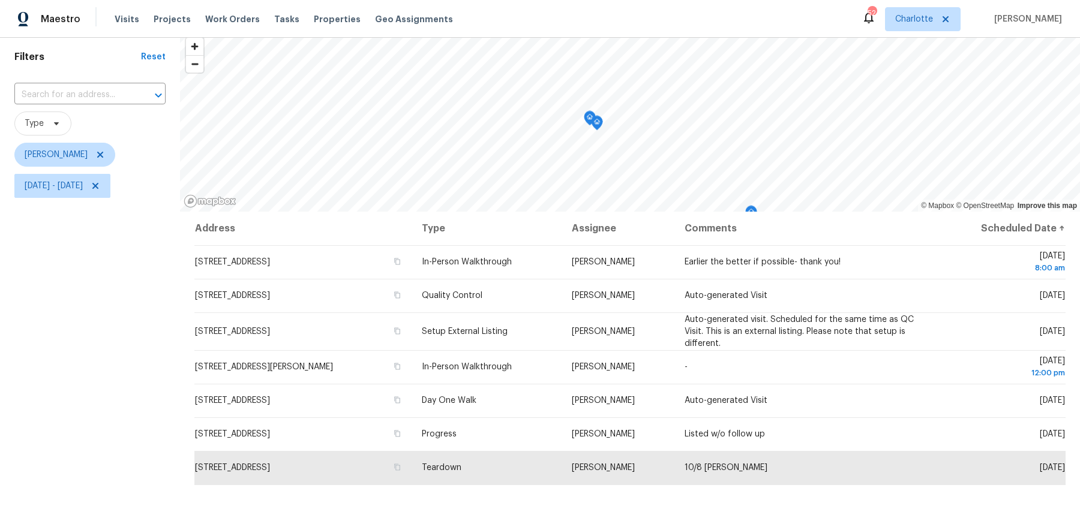
click at [590, 118] on icon "Map marker" at bounding box center [589, 119] width 11 height 14
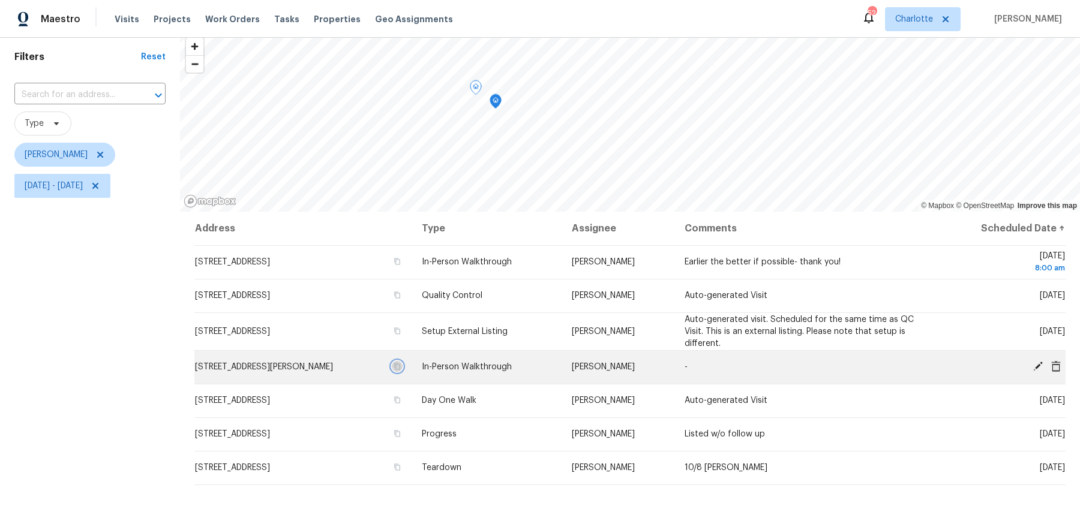
click at [401, 364] on icon "button" at bounding box center [397, 366] width 7 height 7
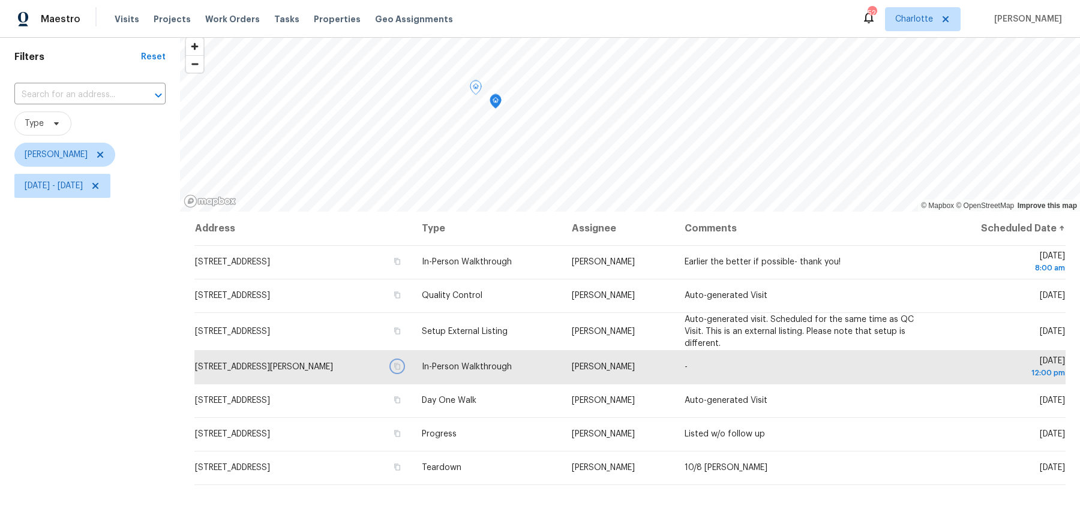
click at [493, 104] on icon "Map marker" at bounding box center [495, 102] width 11 height 14
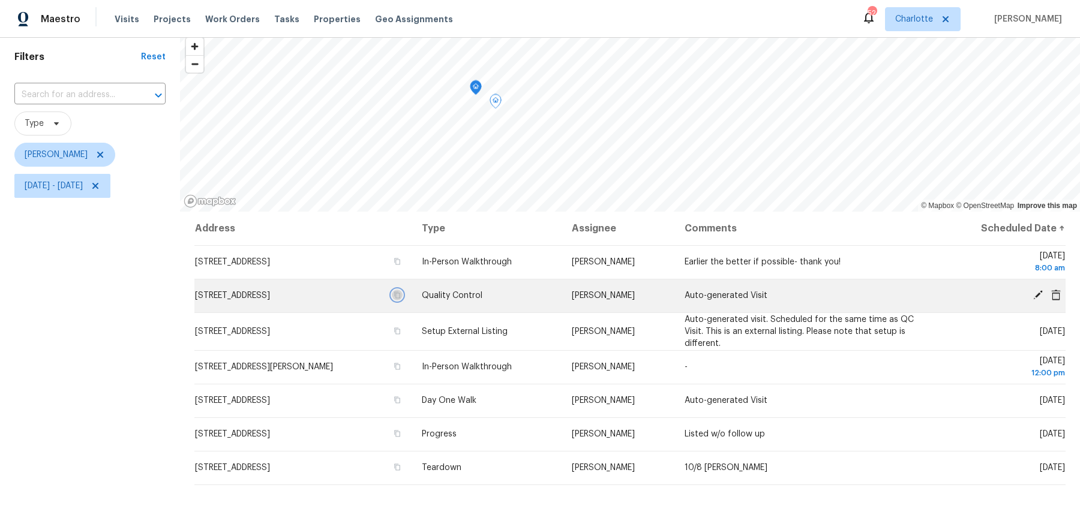
click at [401, 295] on icon "button" at bounding box center [397, 295] width 7 height 7
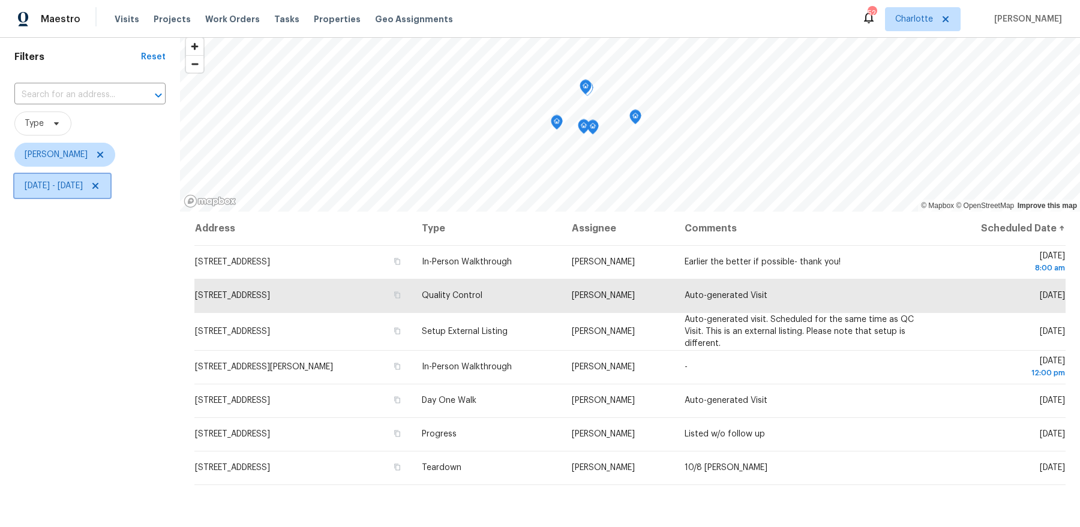
click at [45, 194] on span "[DATE] - [DATE]" at bounding box center [62, 186] width 96 height 24
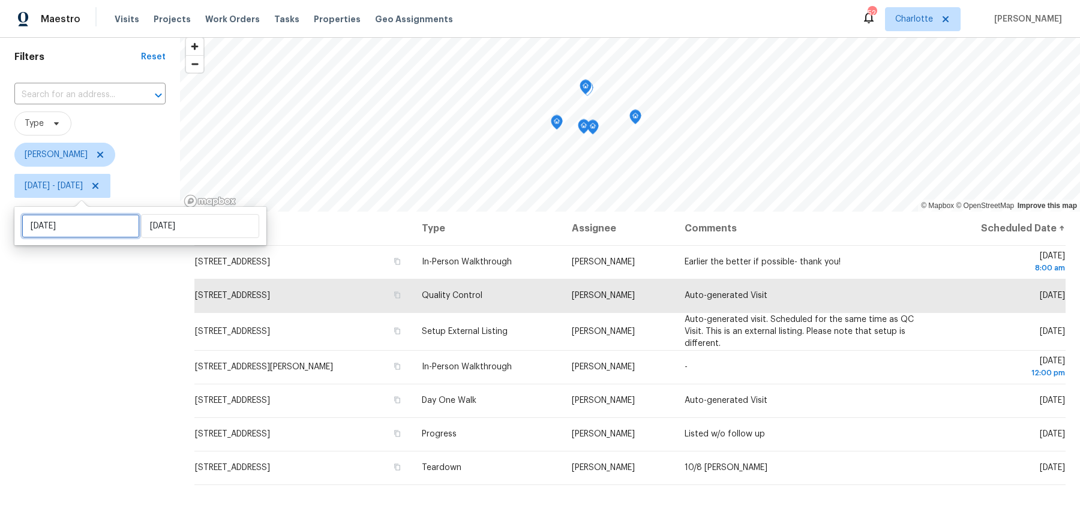
select select "9"
select select "2025"
select select "10"
select select "2025"
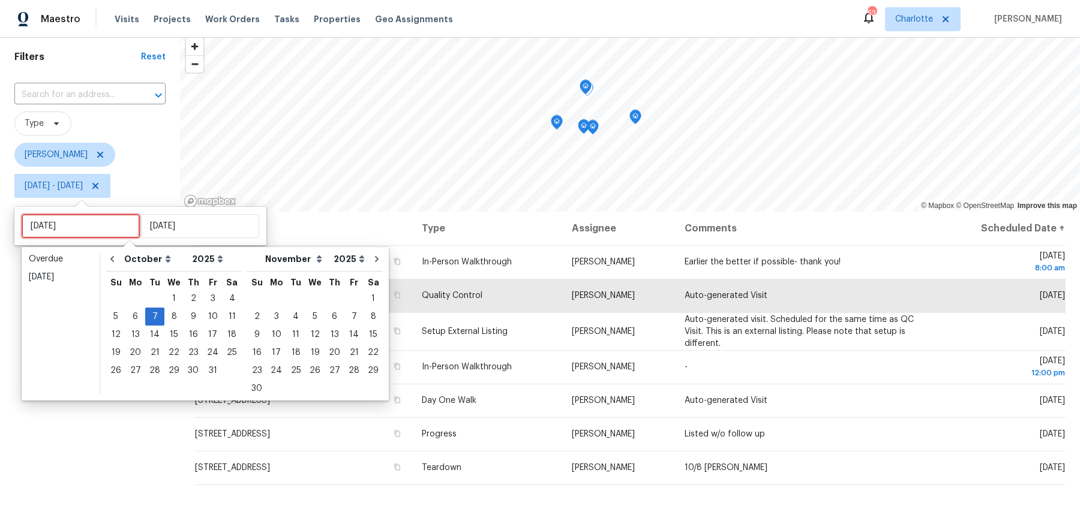
click at [52, 218] on input "[DATE]" at bounding box center [81, 226] width 118 height 24
type input "[DATE]"
click at [169, 320] on div "8" at bounding box center [173, 316] width 19 height 17
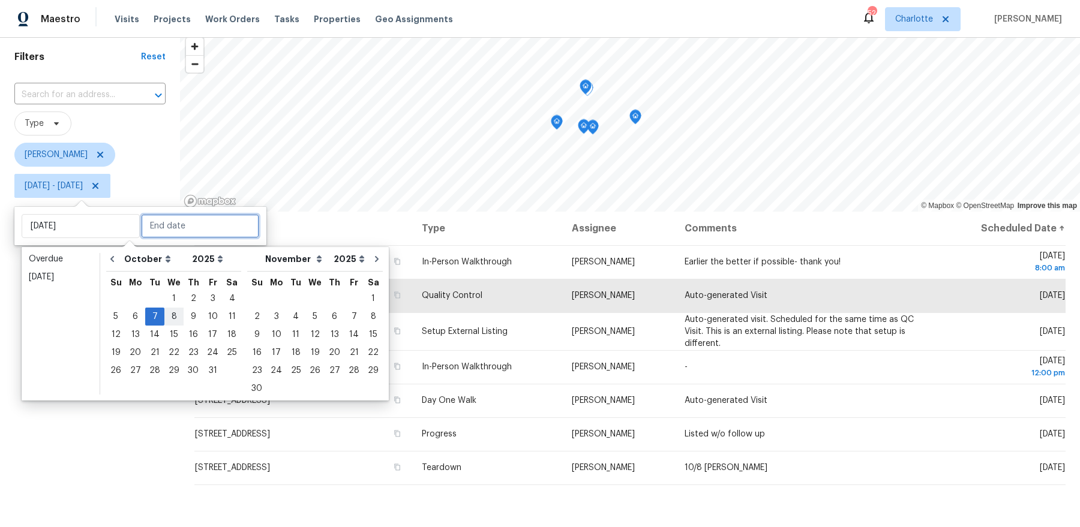
type input "[DATE]"
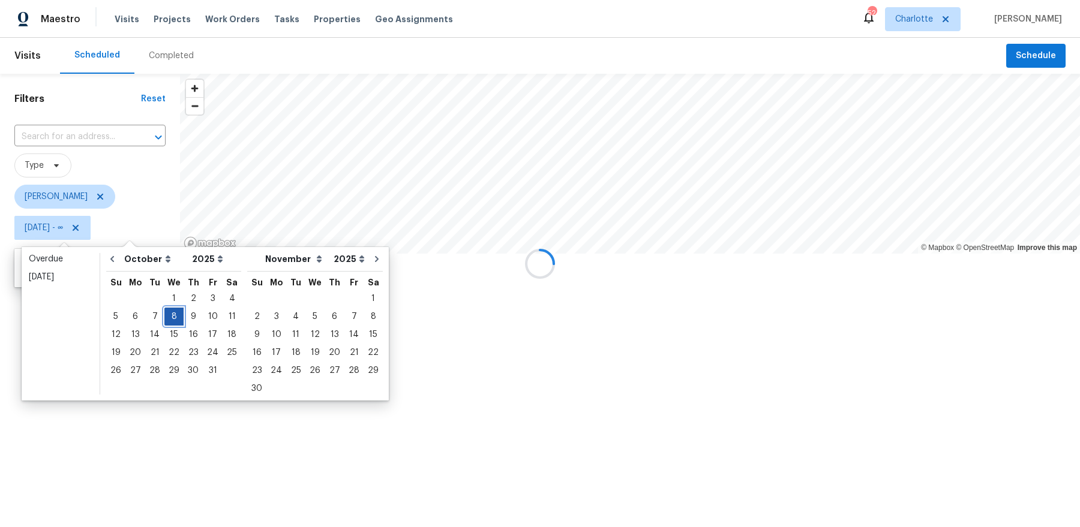
click at [169, 320] on div "8" at bounding box center [173, 316] width 19 height 17
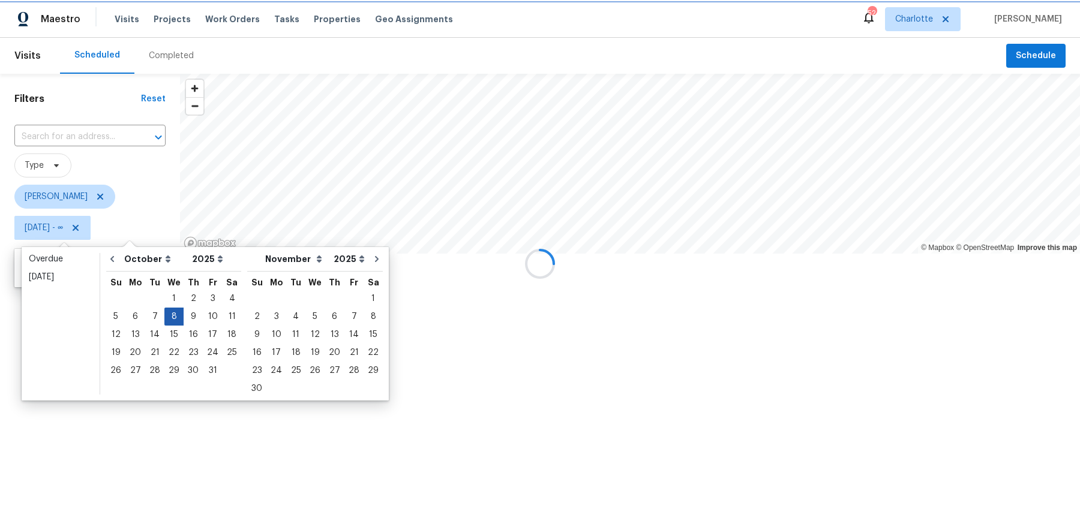
type input "[DATE]"
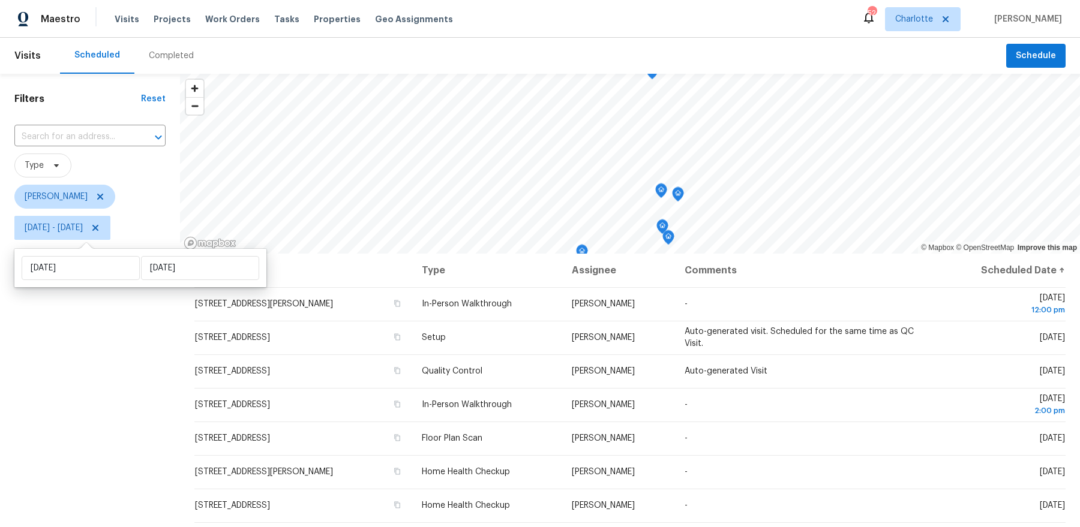
click at [93, 376] on div "Filters Reset ​ Type [PERSON_NAME] [DATE] - [DATE]" at bounding box center [90, 375] width 180 height 602
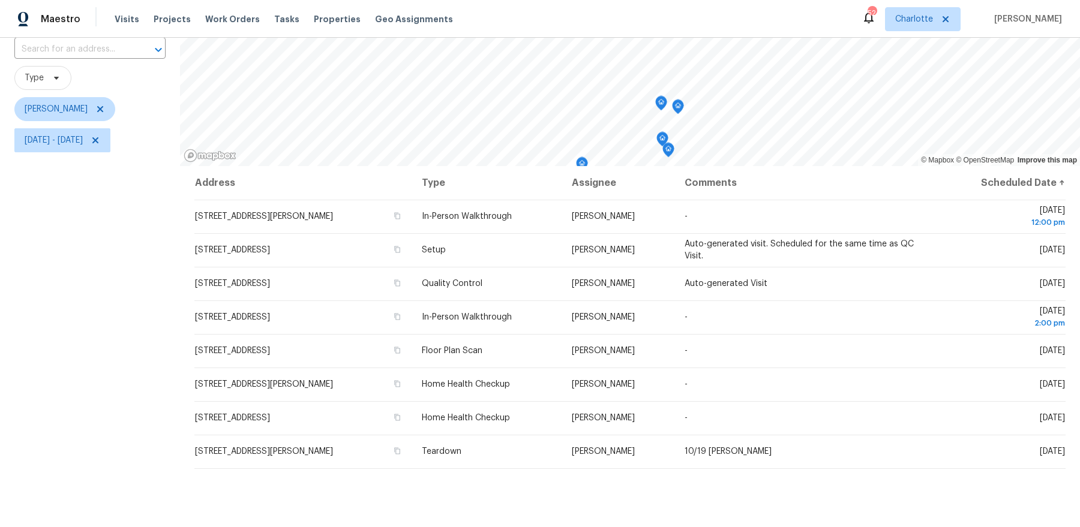
scroll to position [148, 0]
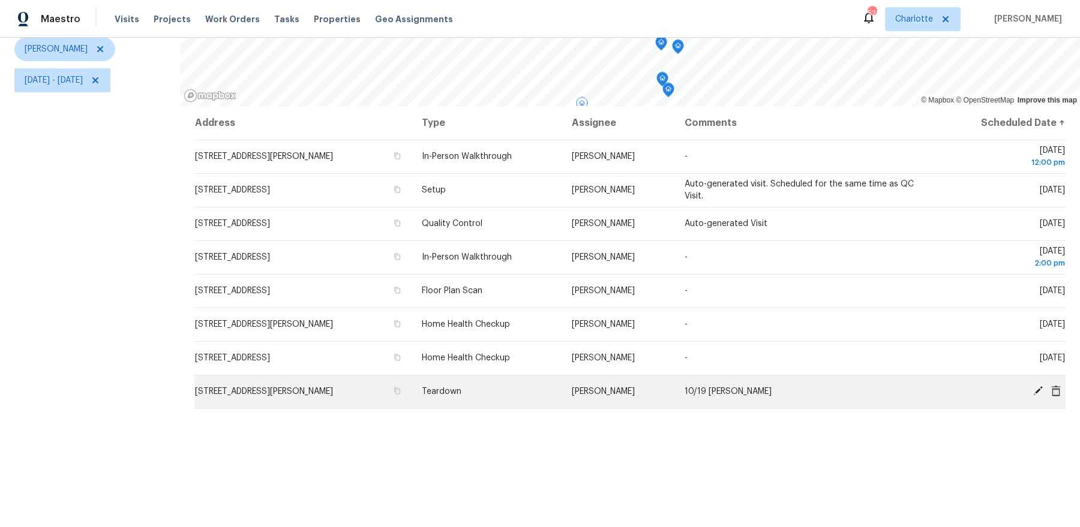
click at [1037, 386] on icon at bounding box center [1038, 391] width 11 height 11
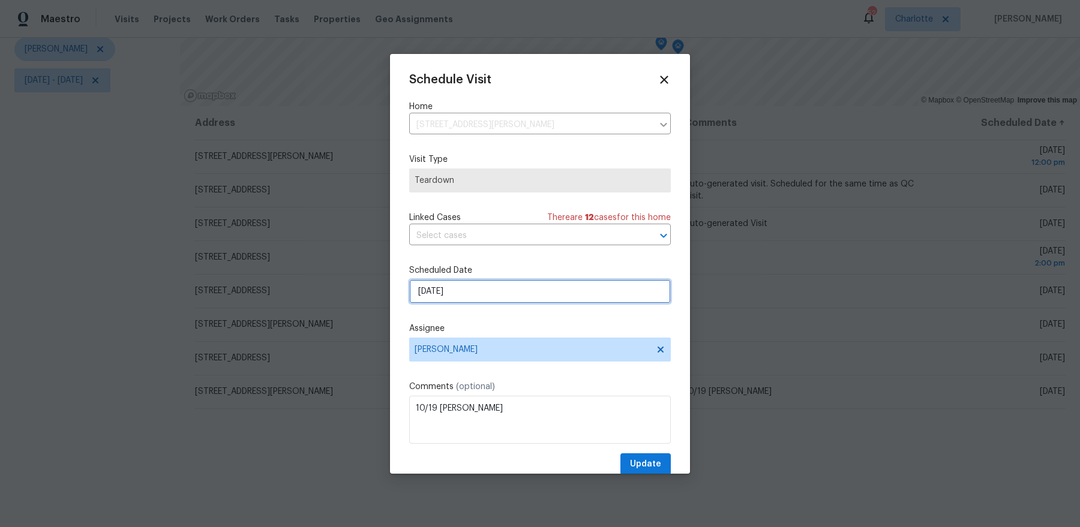
click at [457, 286] on input "[DATE]" at bounding box center [540, 292] width 262 height 24
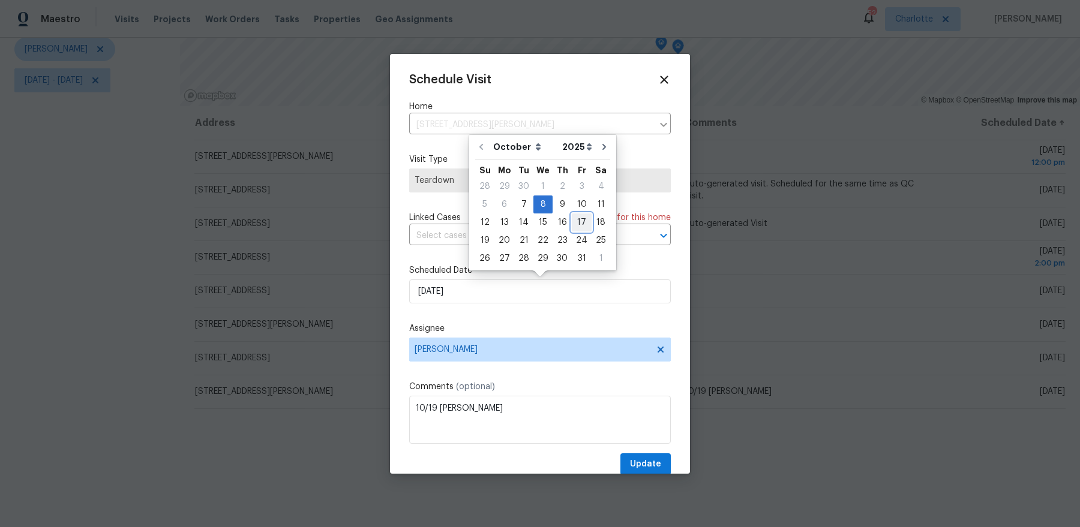
click at [580, 226] on div "17" at bounding box center [582, 222] width 20 height 17
type input "[DATE]"
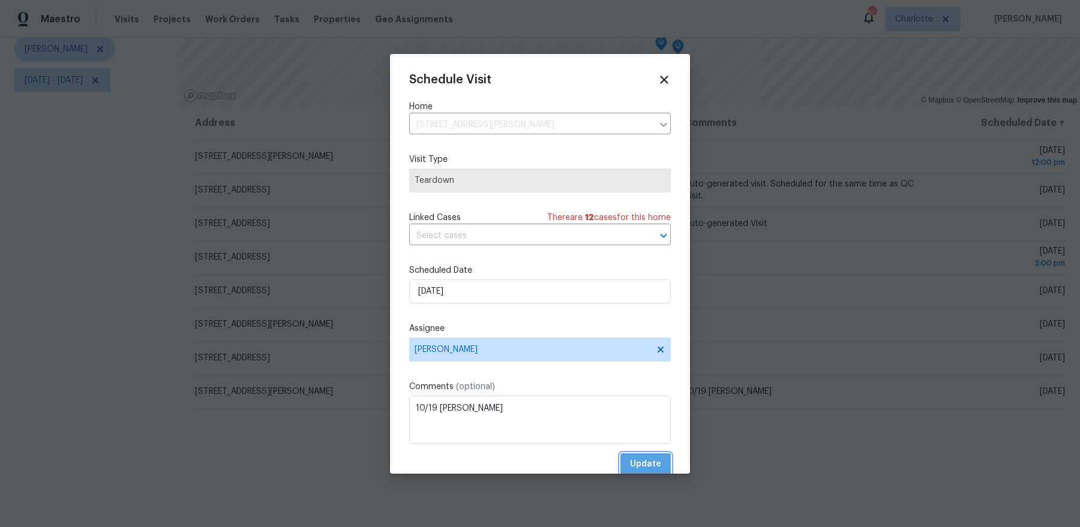
click at [654, 460] on span "Update" at bounding box center [645, 464] width 31 height 15
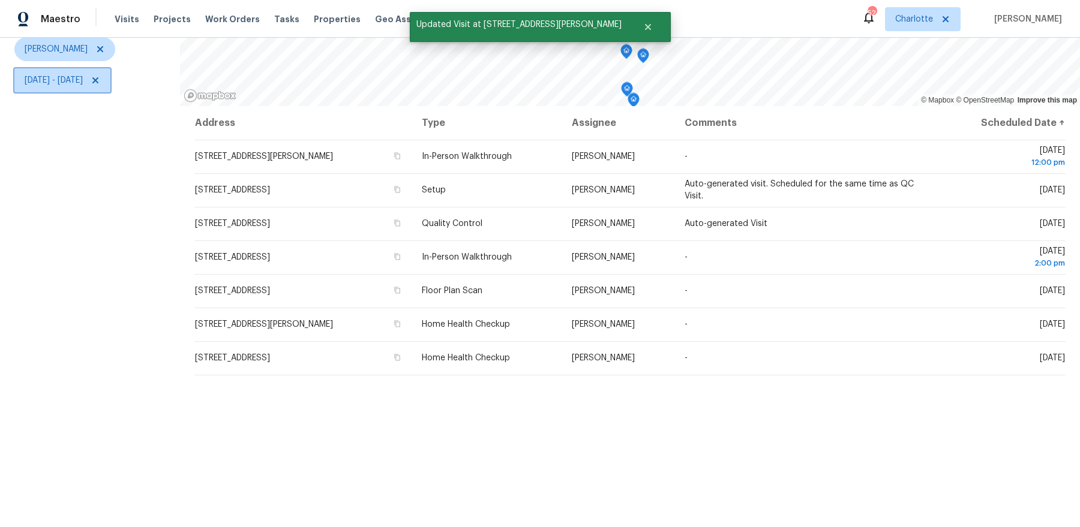
click at [68, 74] on span "[DATE] - [DATE]" at bounding box center [54, 80] width 58 height 12
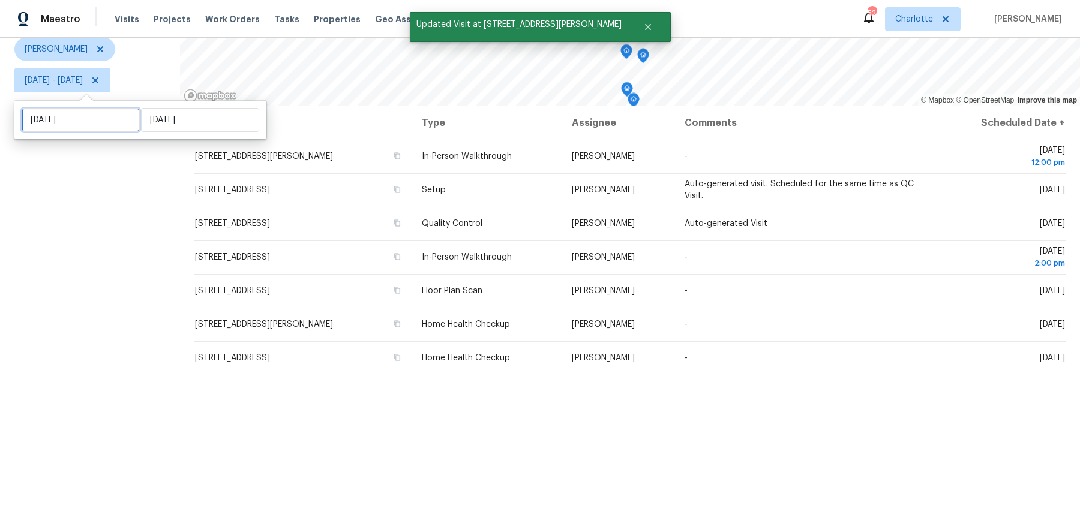
select select "9"
select select "2025"
select select "10"
select select "2025"
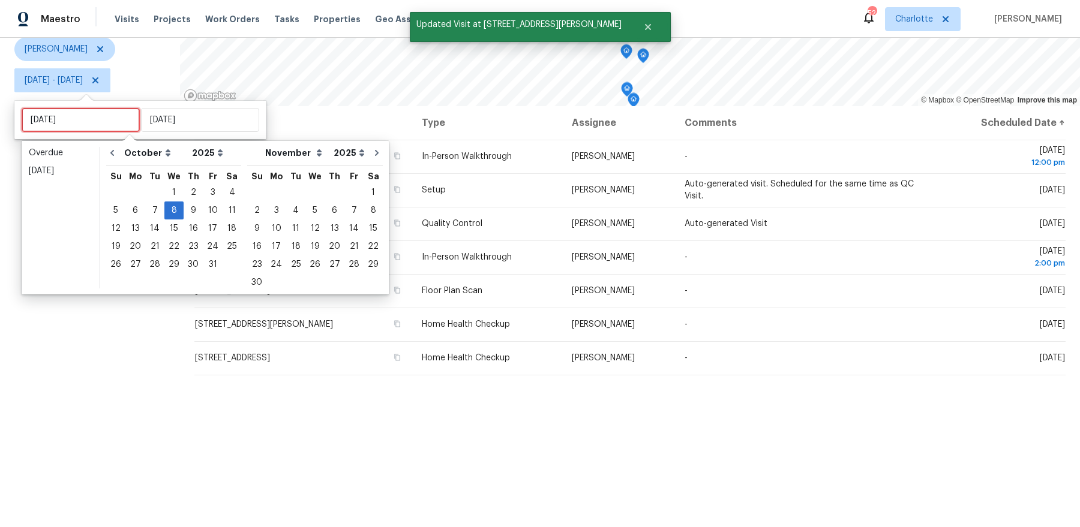
click at [73, 117] on input "[DATE]" at bounding box center [81, 120] width 118 height 24
type input "[DATE]"
click at [191, 214] on div "9" at bounding box center [193, 210] width 19 height 17
type input "[DATE]"
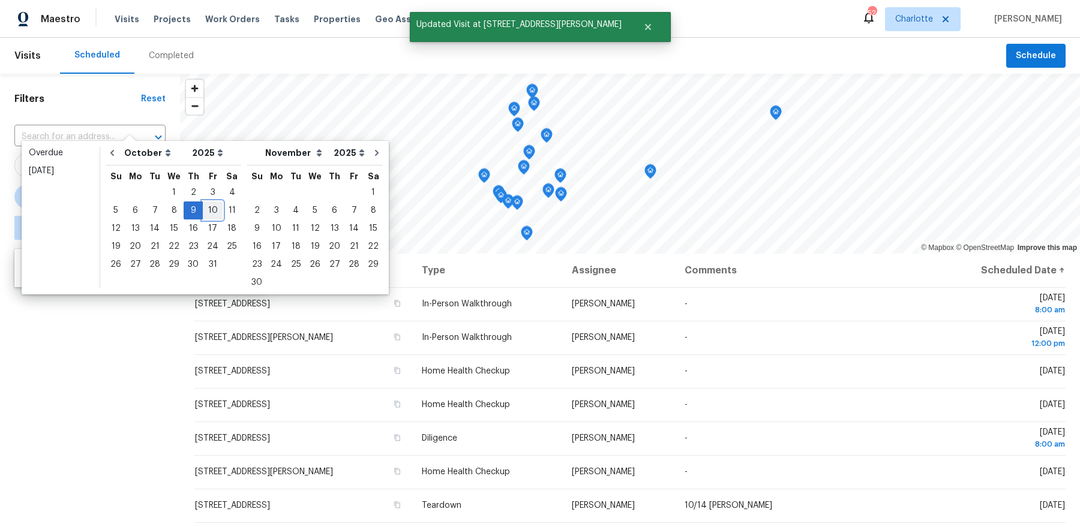
click at [209, 214] on div "10" at bounding box center [213, 210] width 20 height 17
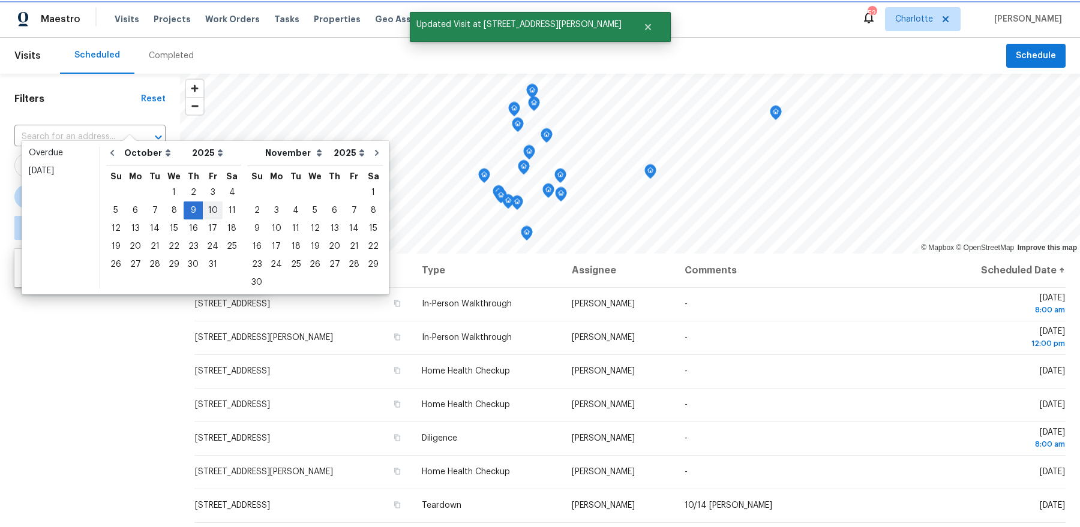
type input "[DATE]"
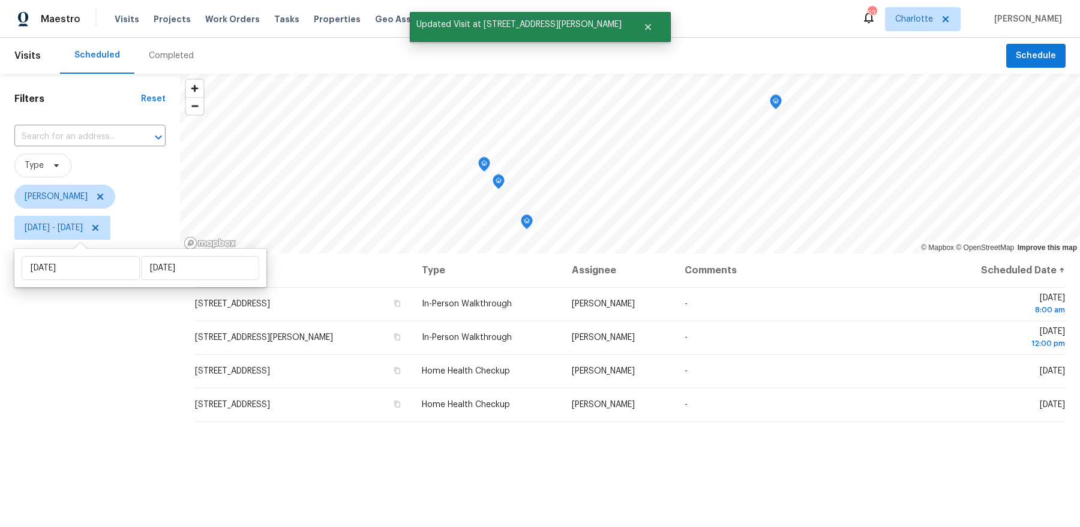
click at [80, 364] on div "Filters Reset ​ Type [PERSON_NAME] [DATE] - [DATE]" at bounding box center [90, 375] width 180 height 602
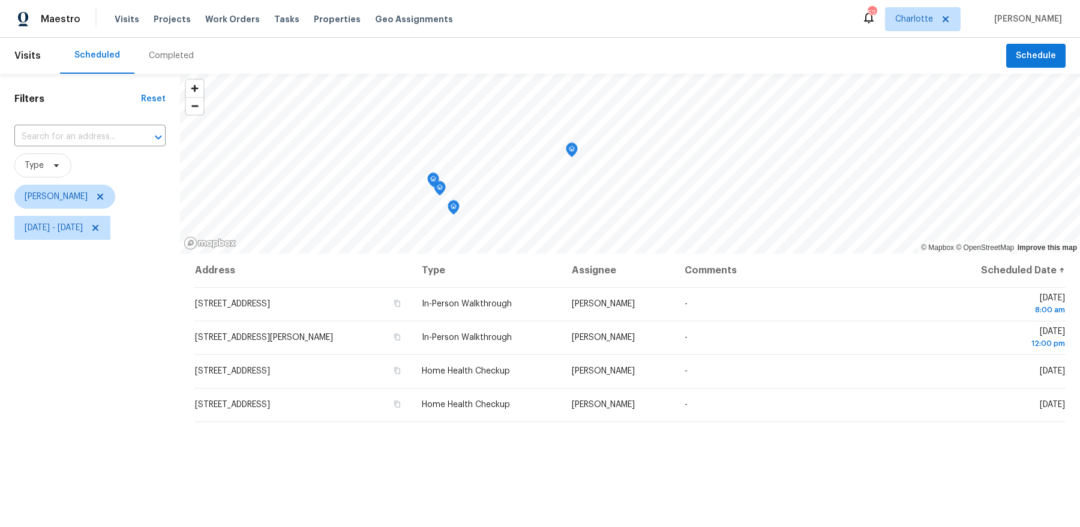
click at [573, 153] on icon "Map marker" at bounding box center [571, 150] width 11 height 14
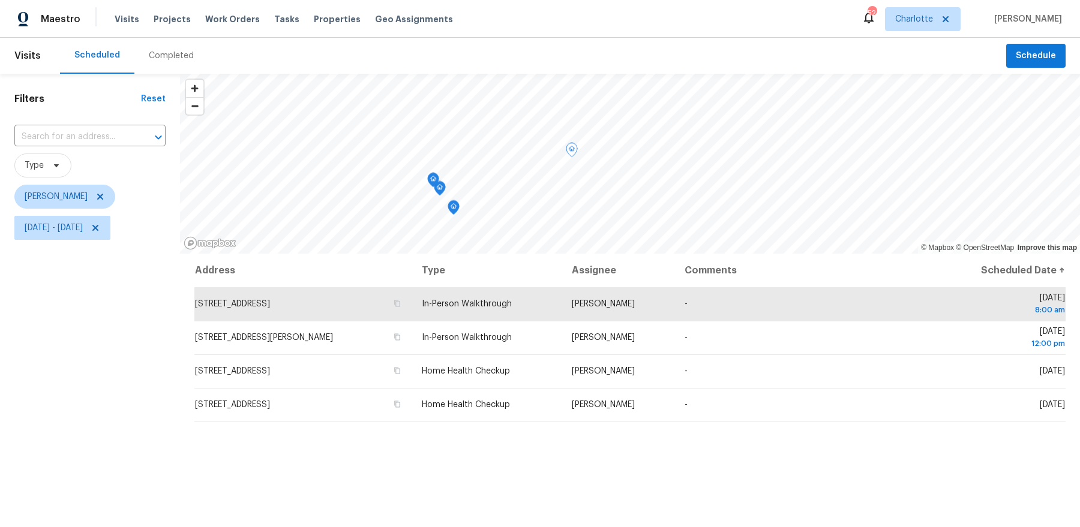
click at [452, 209] on icon "Map marker" at bounding box center [453, 208] width 11 height 14
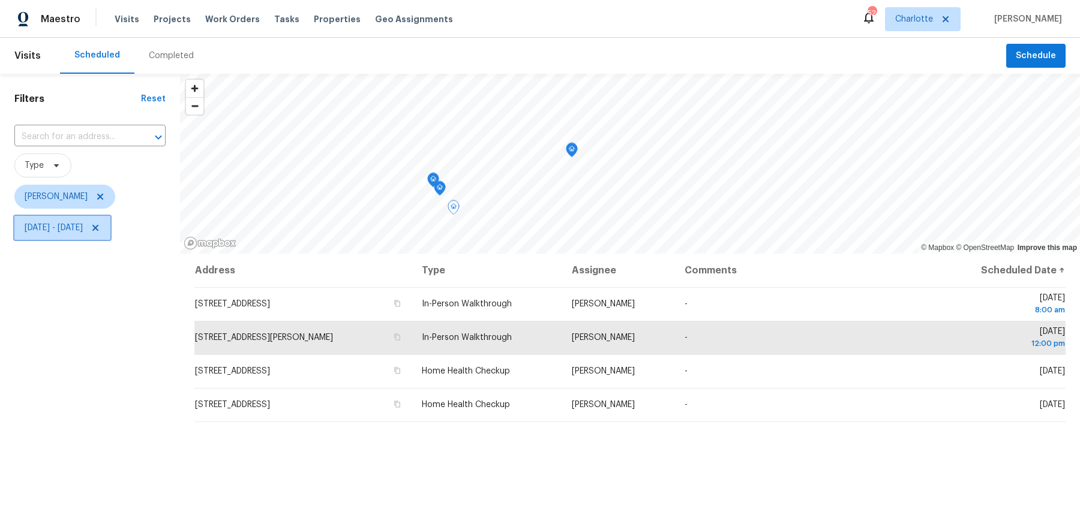
click at [37, 223] on span "[DATE] - [DATE]" at bounding box center [54, 228] width 58 height 12
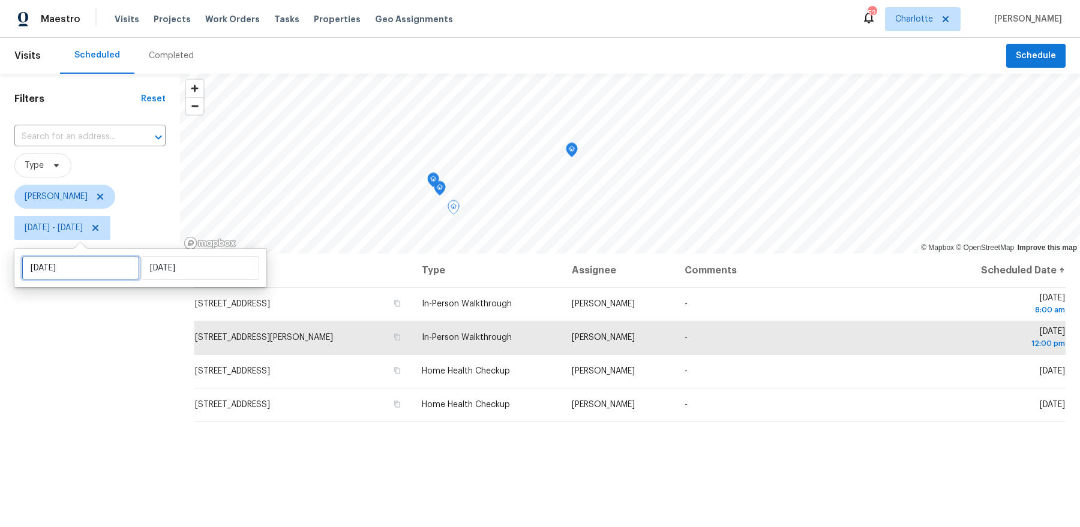
select select "9"
select select "2025"
select select "10"
select select "2025"
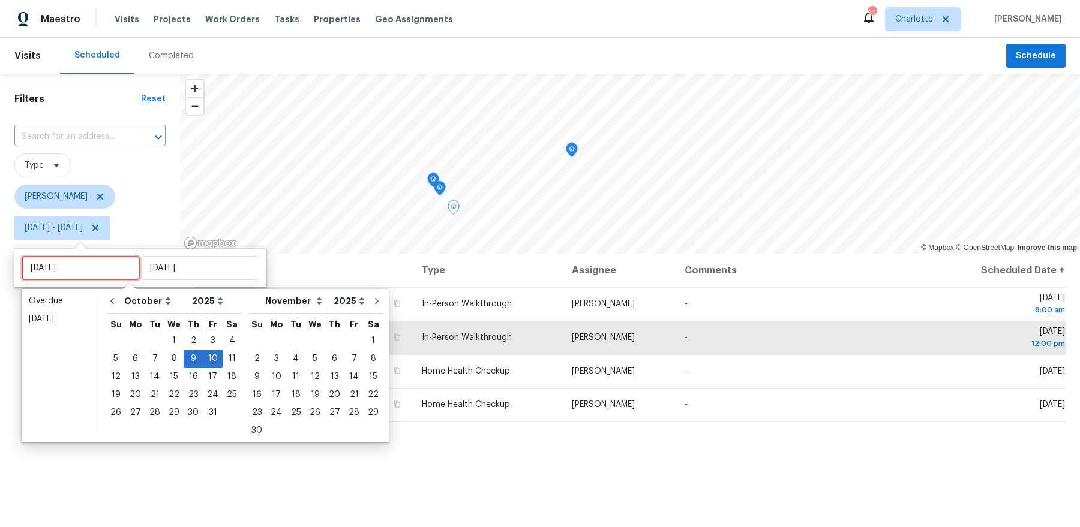
click at [52, 260] on input "[DATE]" at bounding box center [81, 268] width 118 height 24
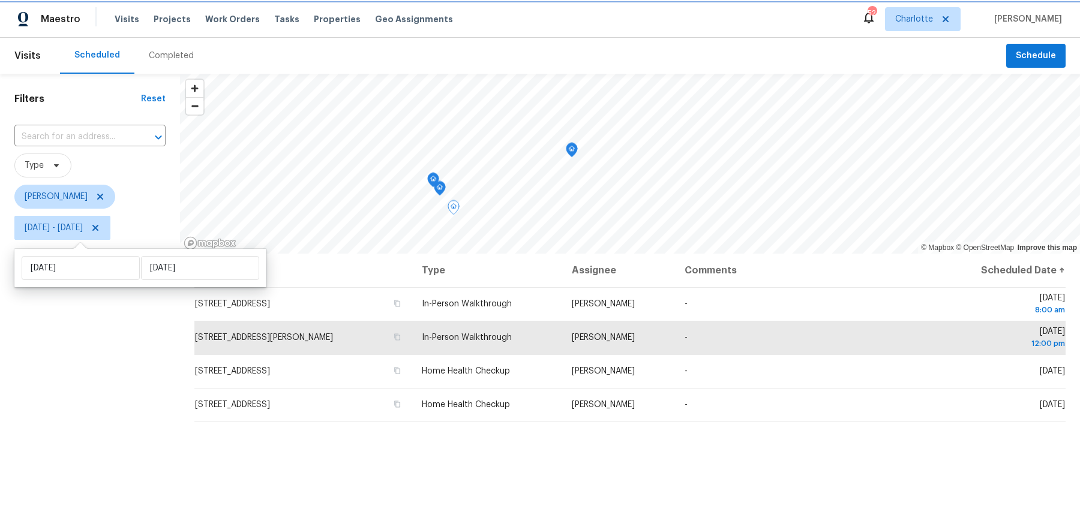
click at [110, 230] on span "[DATE] - [DATE]" at bounding box center [62, 228] width 96 height 24
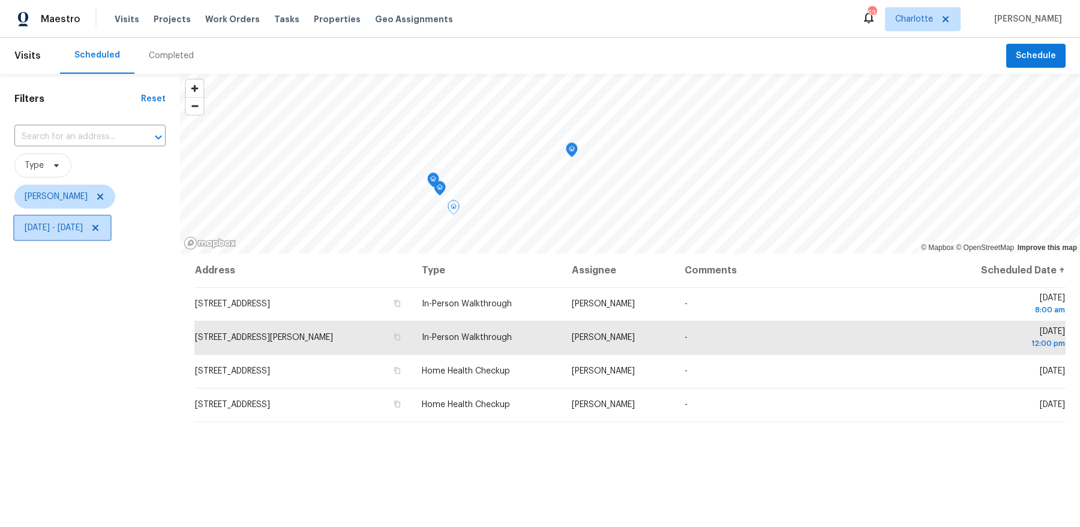
click at [110, 230] on span "[DATE] - [DATE]" at bounding box center [62, 228] width 96 height 24
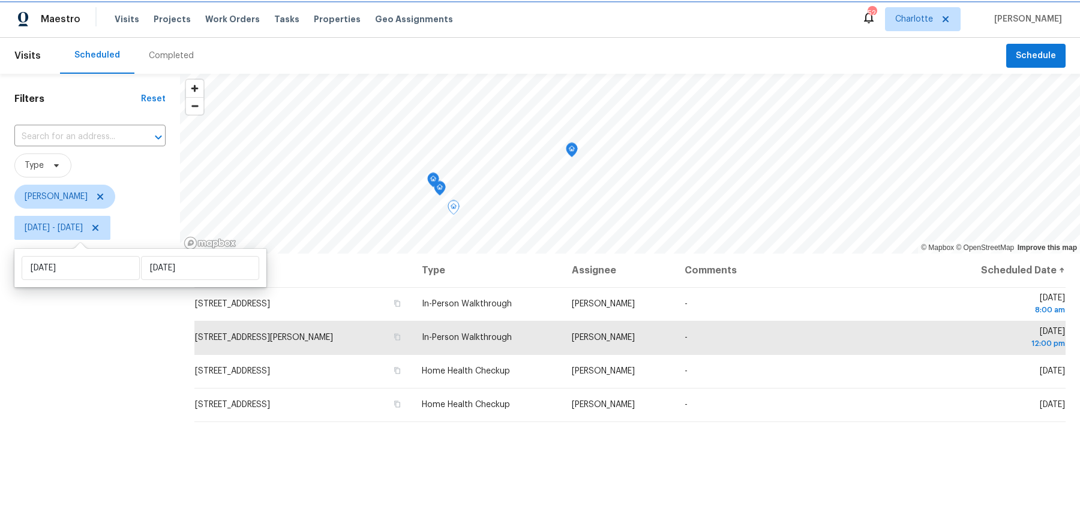
click at [100, 230] on icon at bounding box center [96, 228] width 10 height 10
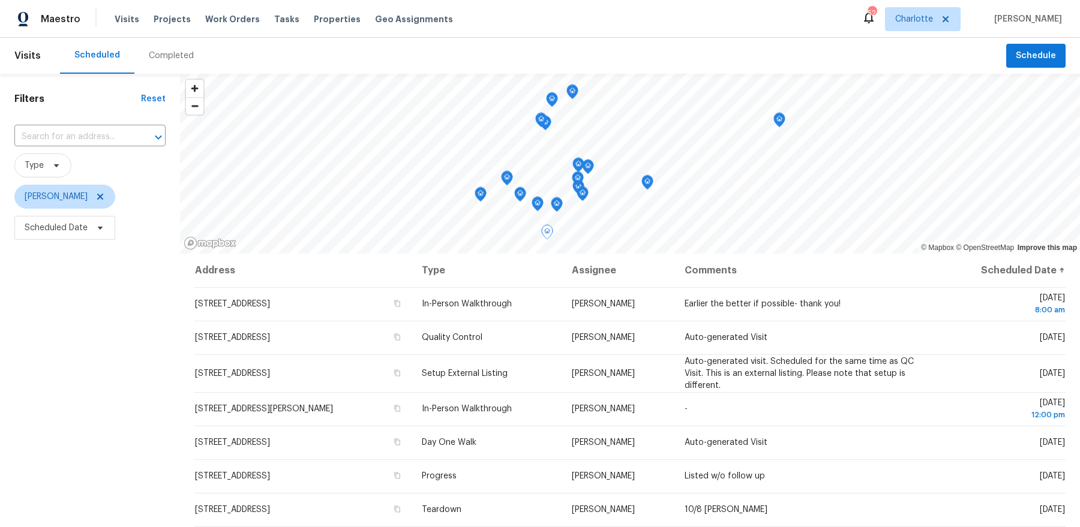
click at [104, 382] on div "Filters Reset ​ Type [PERSON_NAME] Scheduled Date" at bounding box center [90, 375] width 180 height 602
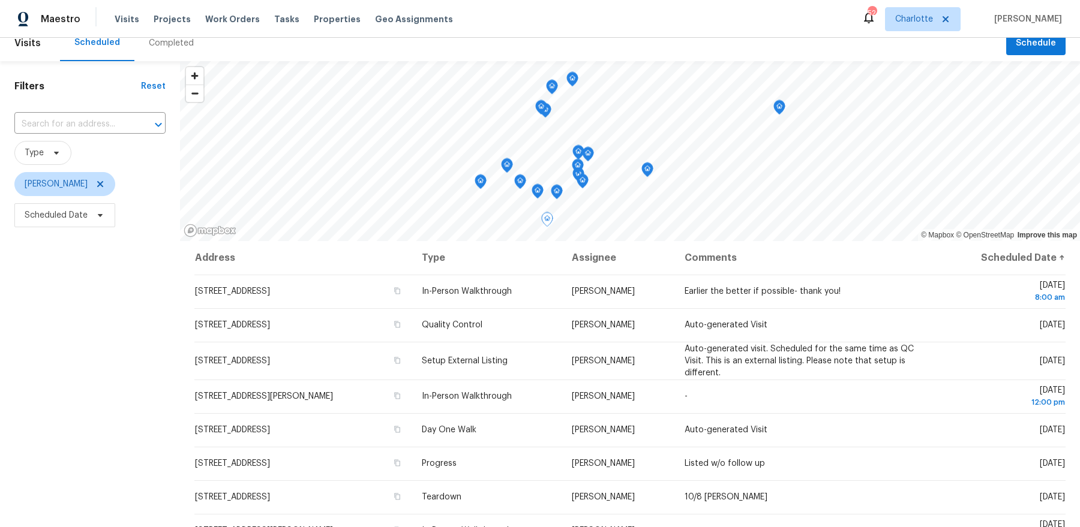
scroll to position [17, 0]
